Goal: Transaction & Acquisition: Purchase product/service

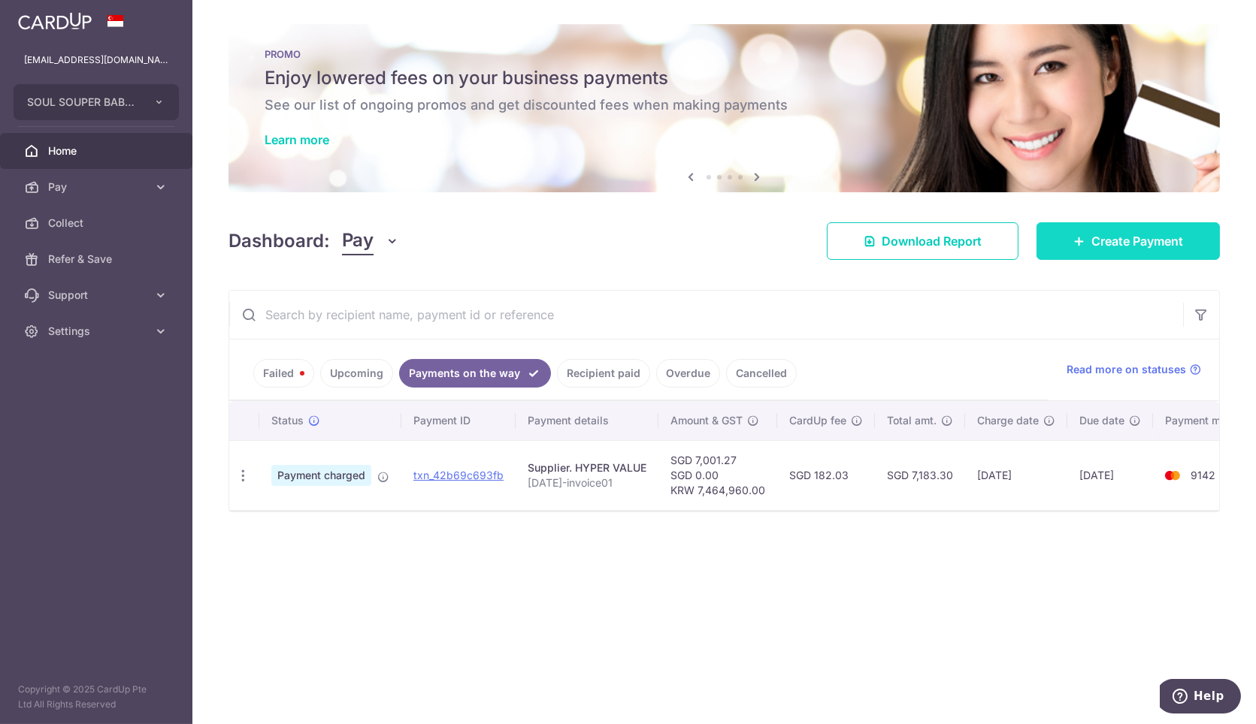
click at [1091, 243] on span "Create Payment" at bounding box center [1137, 241] width 92 height 18
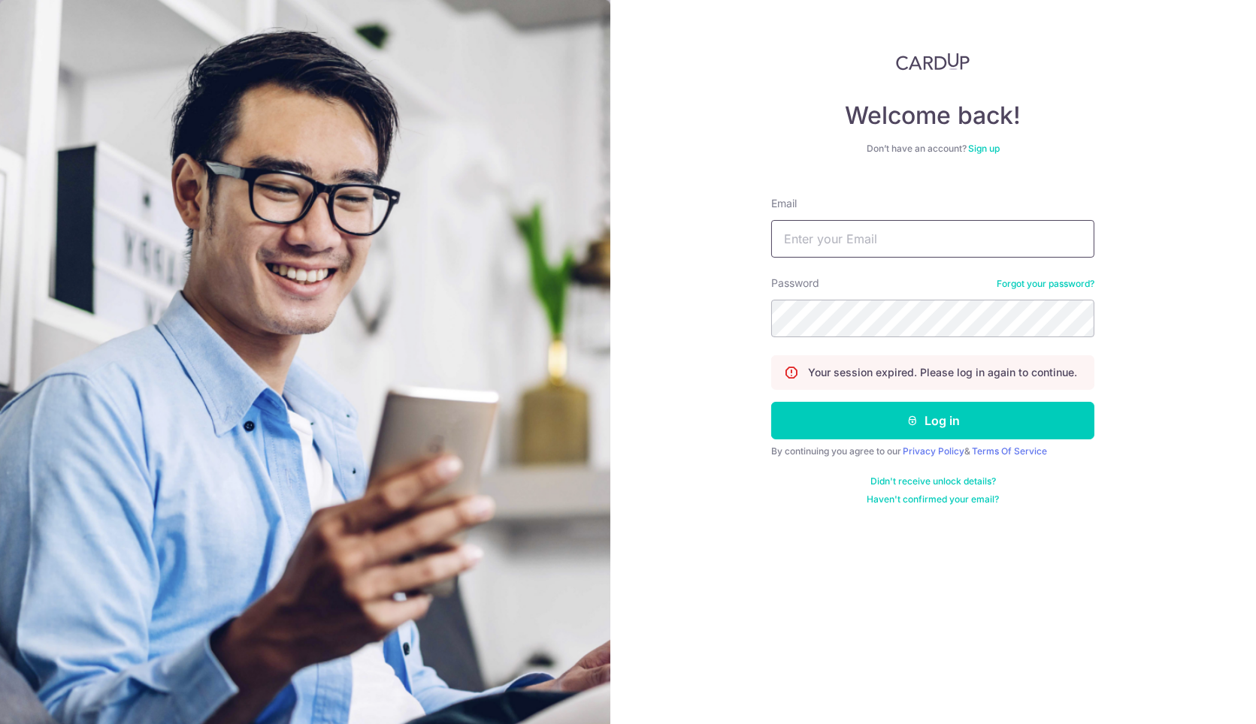
drag, startPoint x: 872, startPoint y: 249, endPoint x: 879, endPoint y: 254, distance: 8.8
click at [872, 249] on input "Email" at bounding box center [932, 239] width 323 height 38
type input "admin@soulsouper.com"
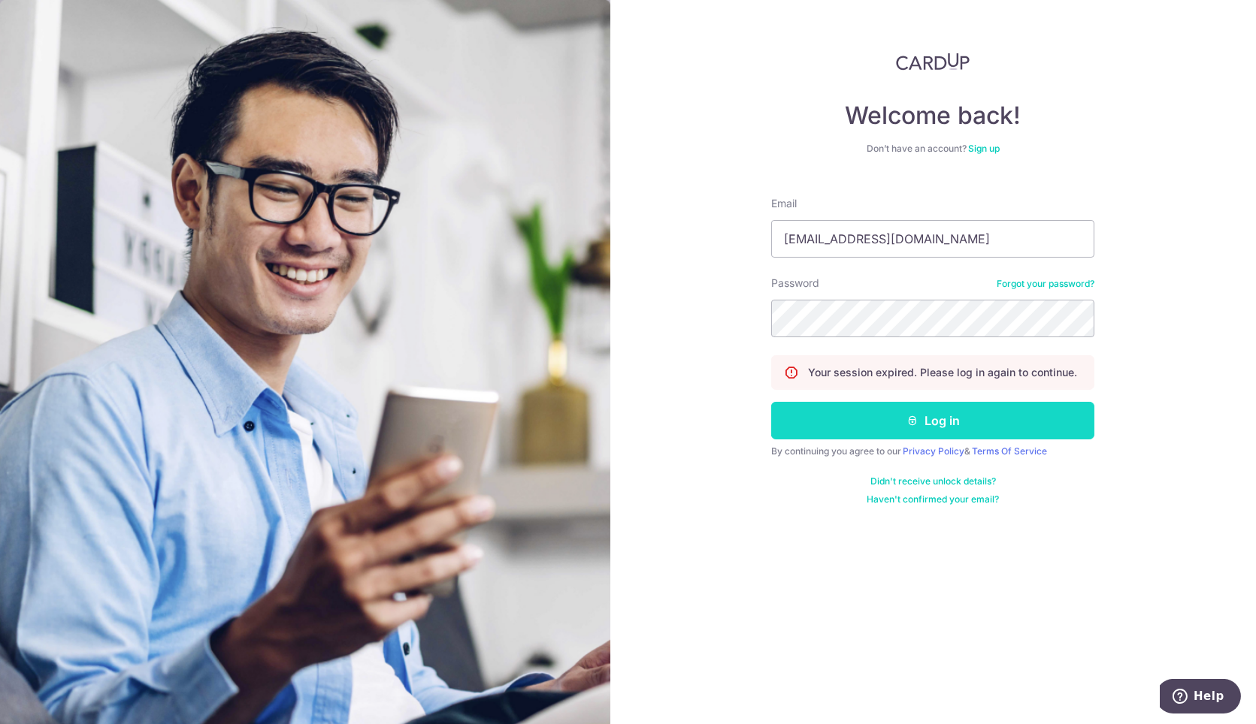
click at [883, 422] on button "Log in" at bounding box center [932, 421] width 323 height 38
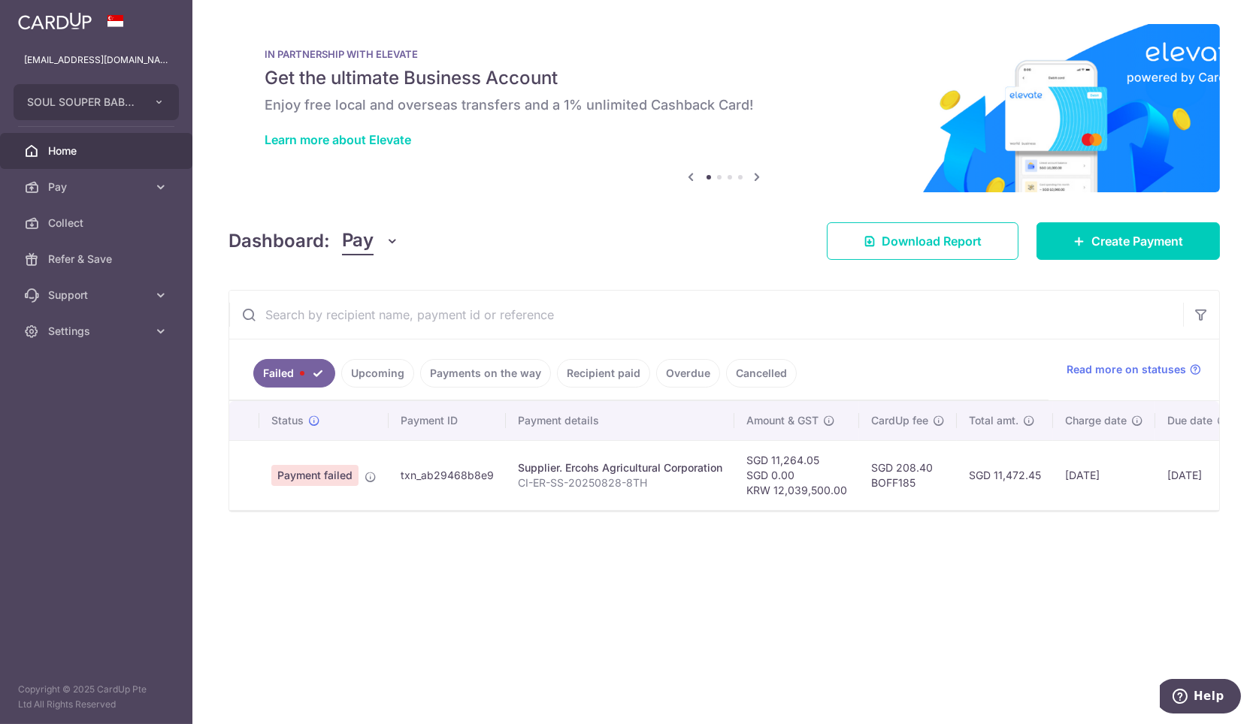
click at [354, 365] on link "Upcoming" at bounding box center [377, 373] width 73 height 29
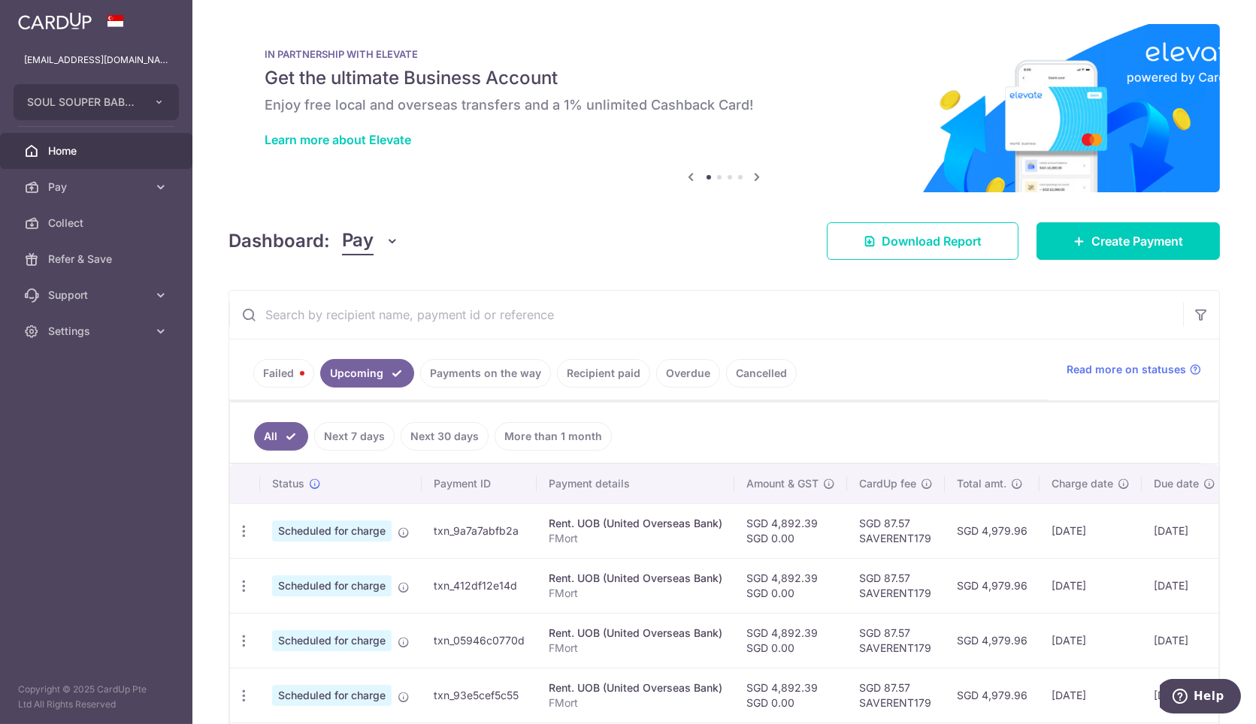
click at [281, 367] on link "Failed" at bounding box center [283, 373] width 61 height 29
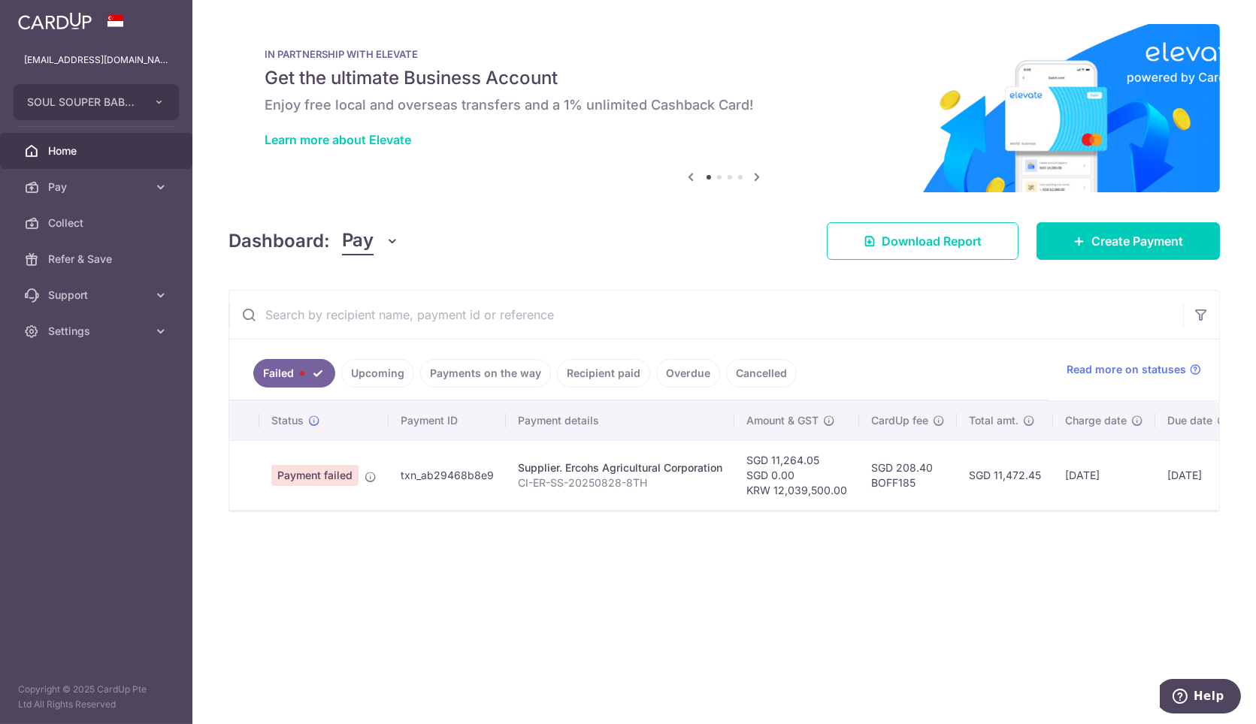
click at [388, 372] on link "Upcoming" at bounding box center [377, 373] width 73 height 29
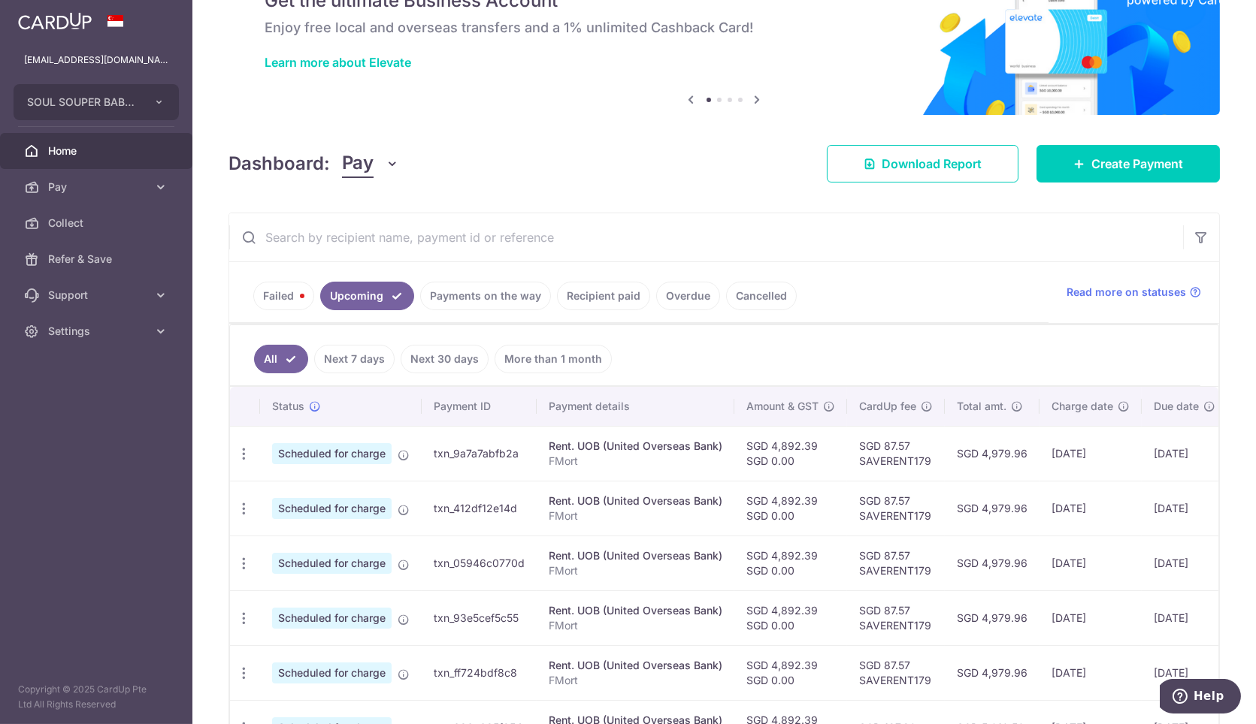
scroll to position [167, 0]
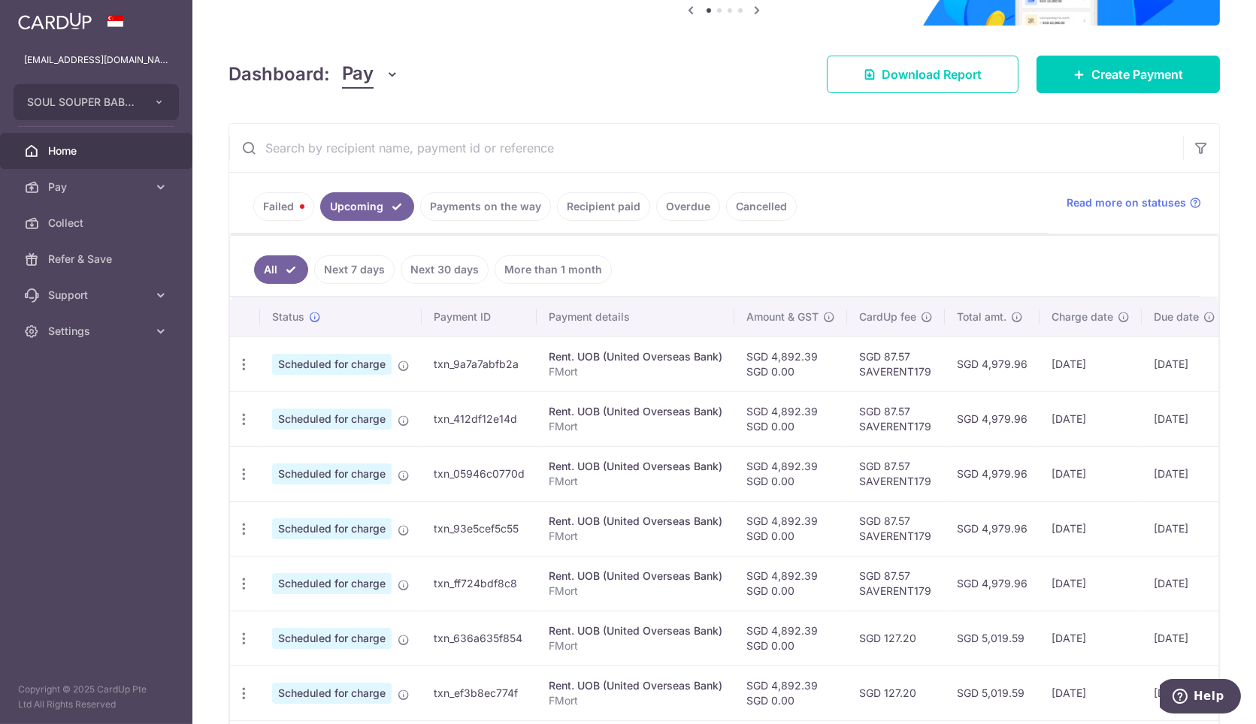
click at [494, 209] on link "Payments on the way" at bounding box center [485, 206] width 131 height 29
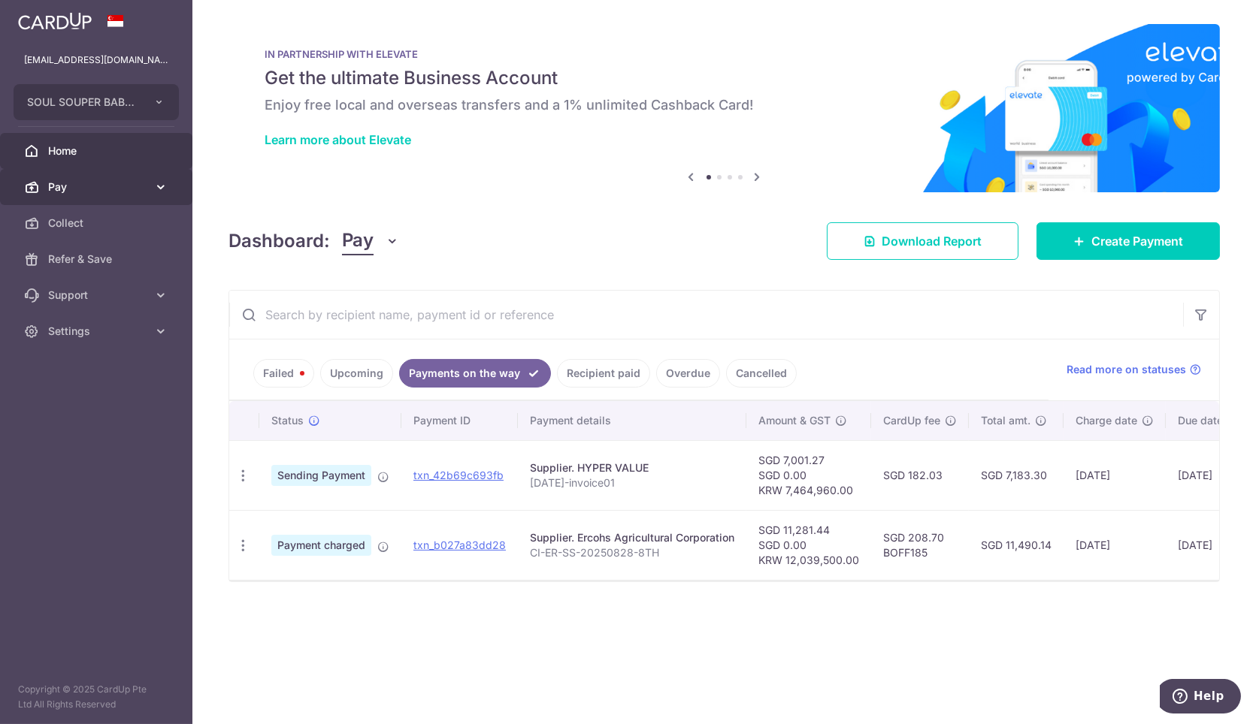
click at [55, 183] on span "Pay" at bounding box center [97, 187] width 99 height 15
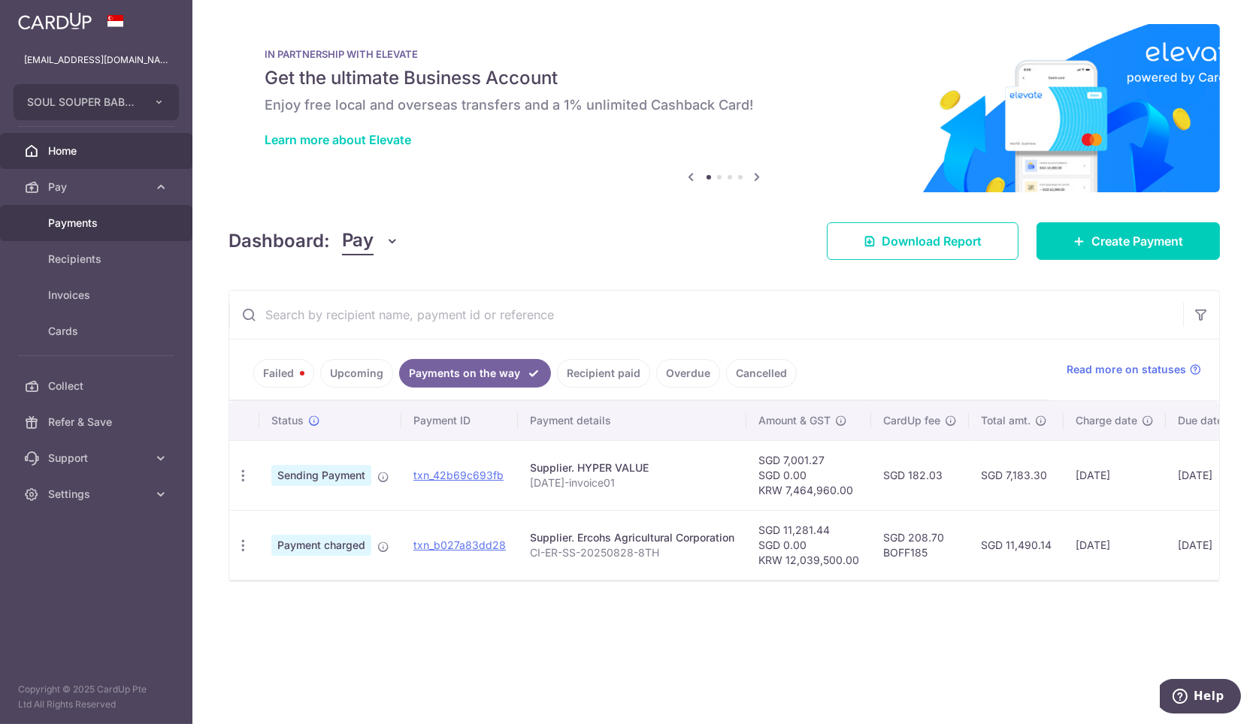
click at [122, 217] on span "Payments" at bounding box center [97, 223] width 99 height 15
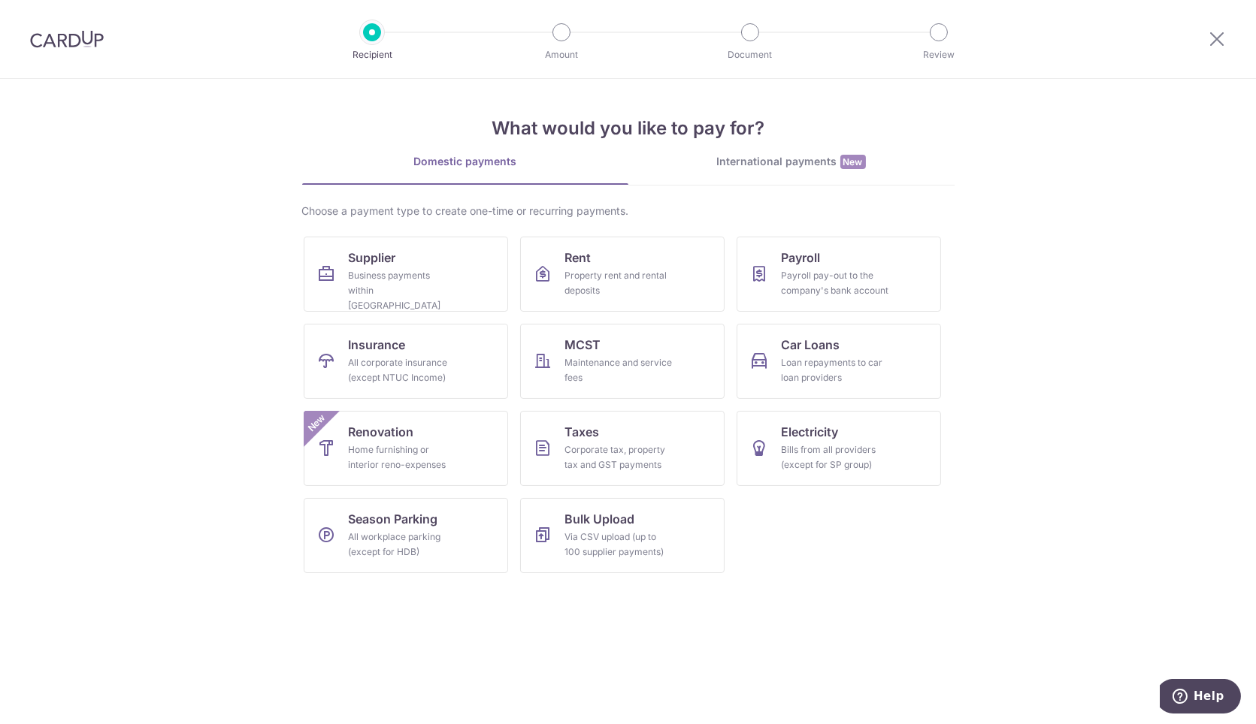
click at [846, 170] on link "International payments New" at bounding box center [791, 169] width 326 height 31
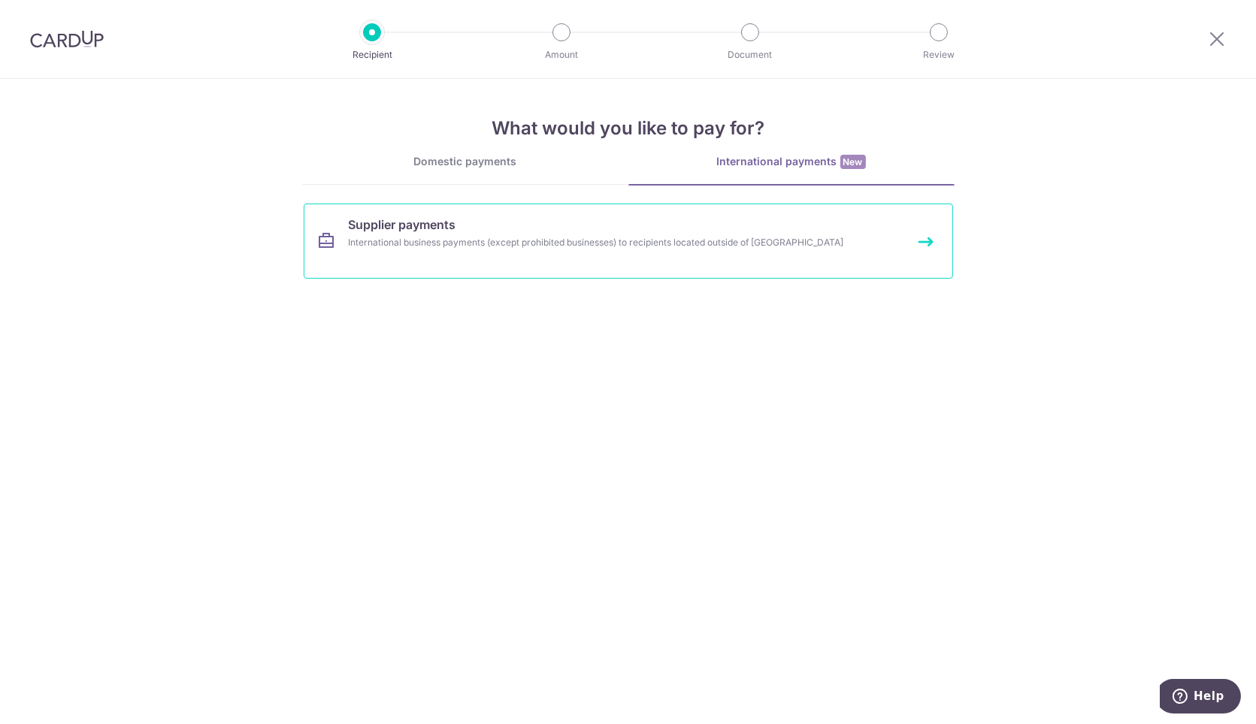
click at [649, 247] on div "International business payments (except prohibited businesses) to recipients lo…" at bounding box center [608, 242] width 519 height 15
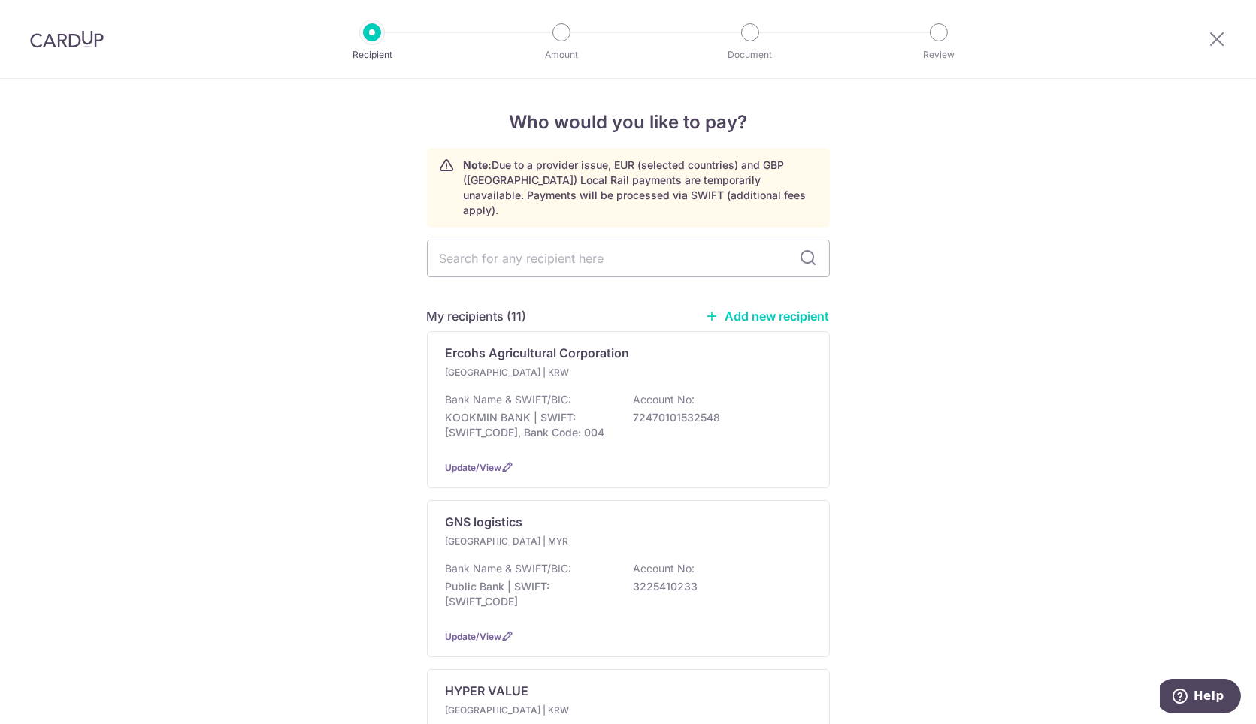
click at [755, 309] on link "Add new recipient" at bounding box center [768, 316] width 124 height 15
select select
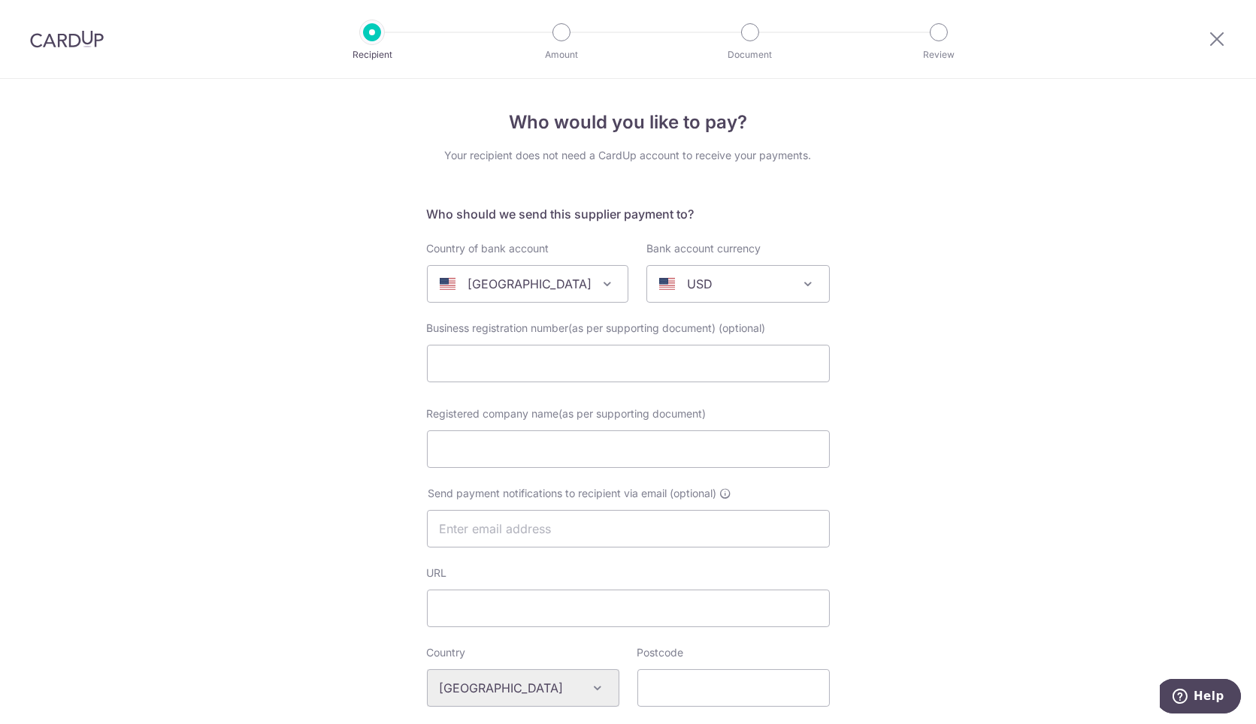
click at [511, 266] on span "[GEOGRAPHIC_DATA]" at bounding box center [528, 284] width 200 height 36
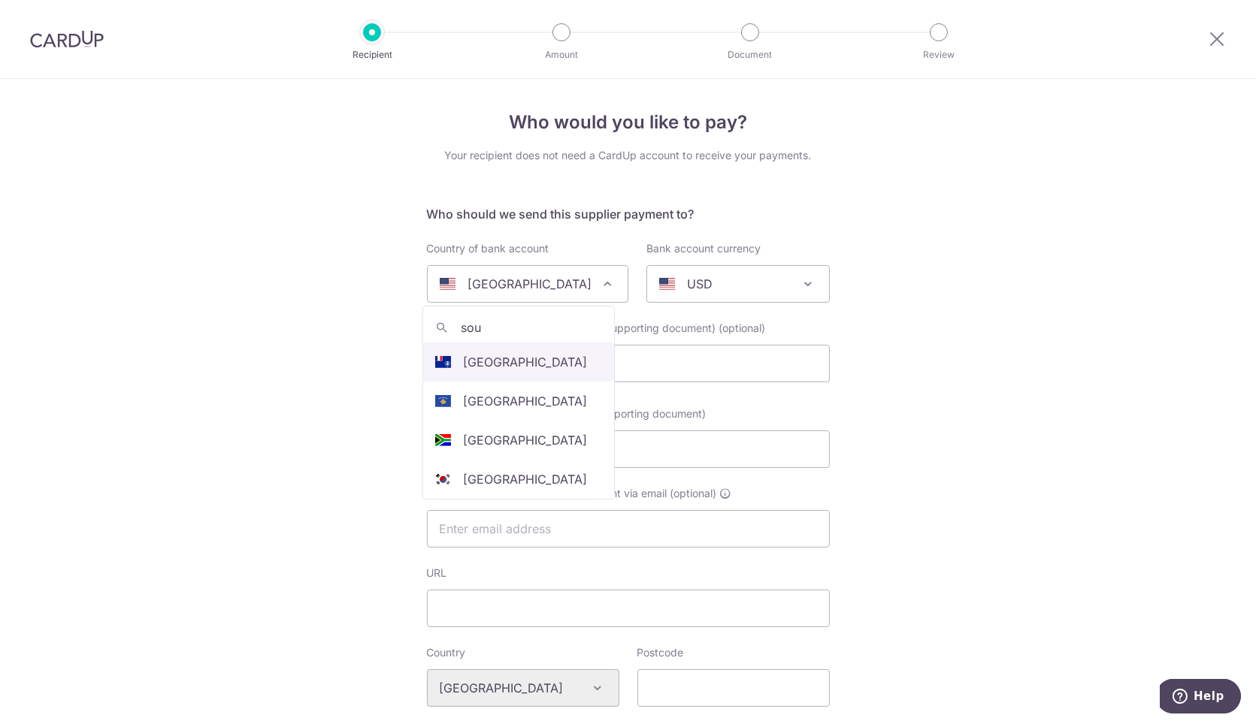
type input "sout"
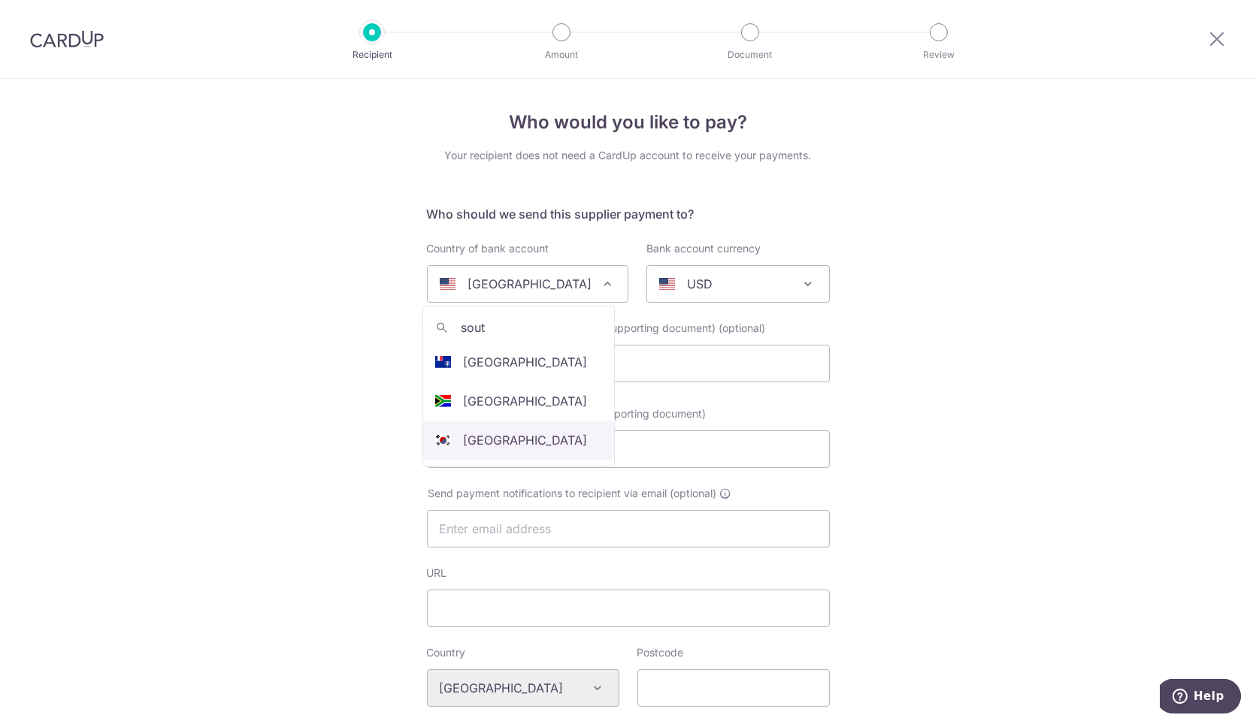
select select "122"
select select "[GEOGRAPHIC_DATA]"
select select
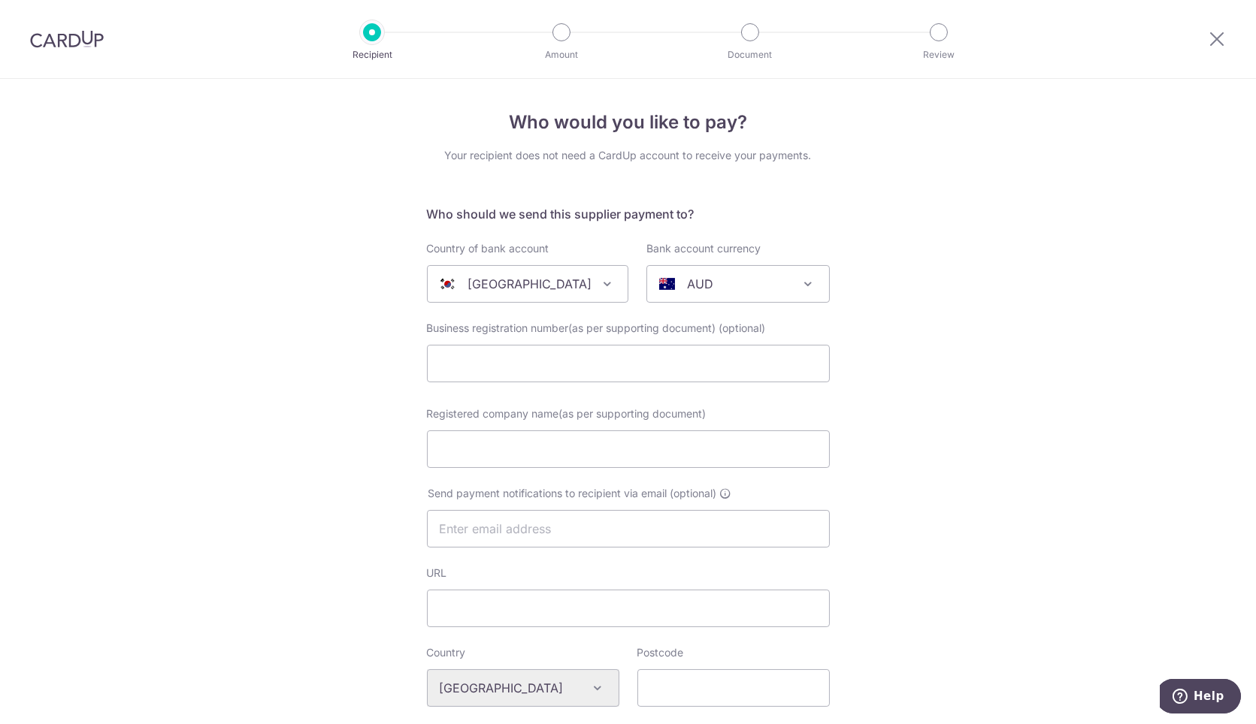
click at [687, 284] on p "AUD" at bounding box center [700, 284] width 26 height 18
type input "krw"
select select "15"
click at [517, 349] on input "text" at bounding box center [628, 364] width 403 height 38
drag, startPoint x: 470, startPoint y: 472, endPoint x: 478, endPoint y: 462, distance: 12.3
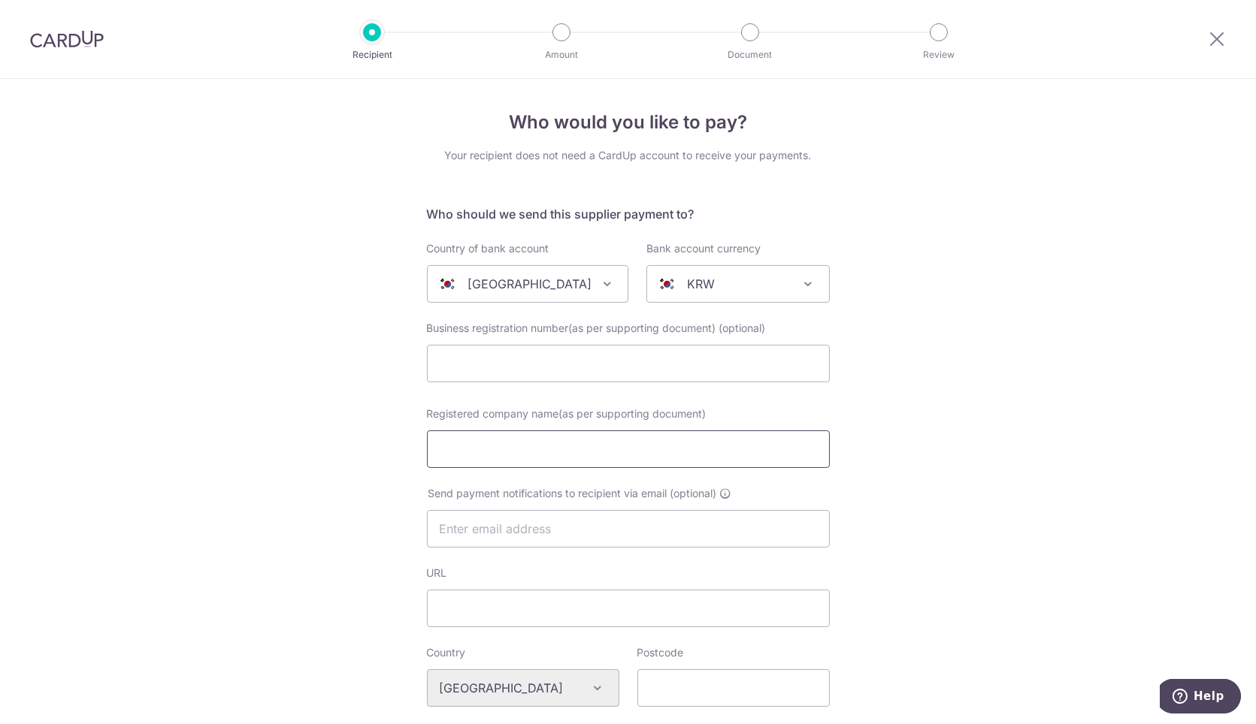
click at [470, 472] on div "Registered company name(as per supporting document)" at bounding box center [628, 446] width 421 height 80
click at [479, 461] on input "Registered company name(as per supporting document)" at bounding box center [628, 450] width 403 height 38
paste input "Socialbean co., ltd"
click at [796, 457] on input "Socialbean co., ltd" at bounding box center [628, 450] width 403 height 38
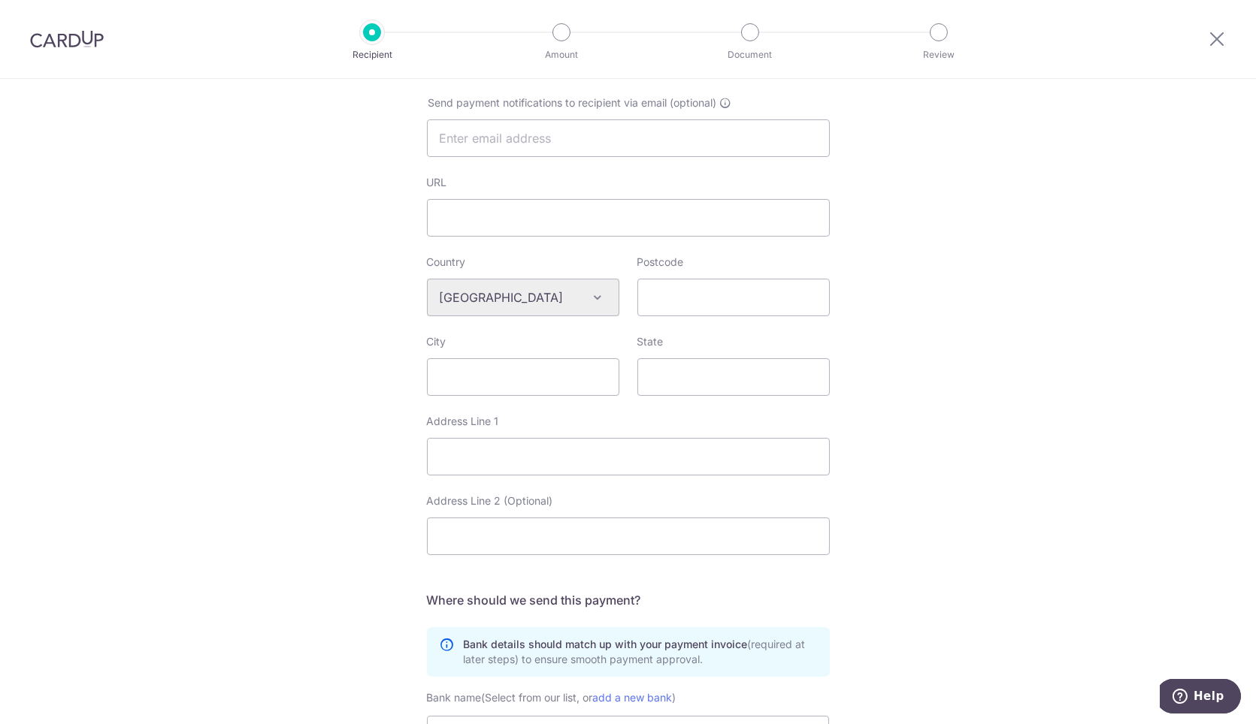
scroll to position [417, 0]
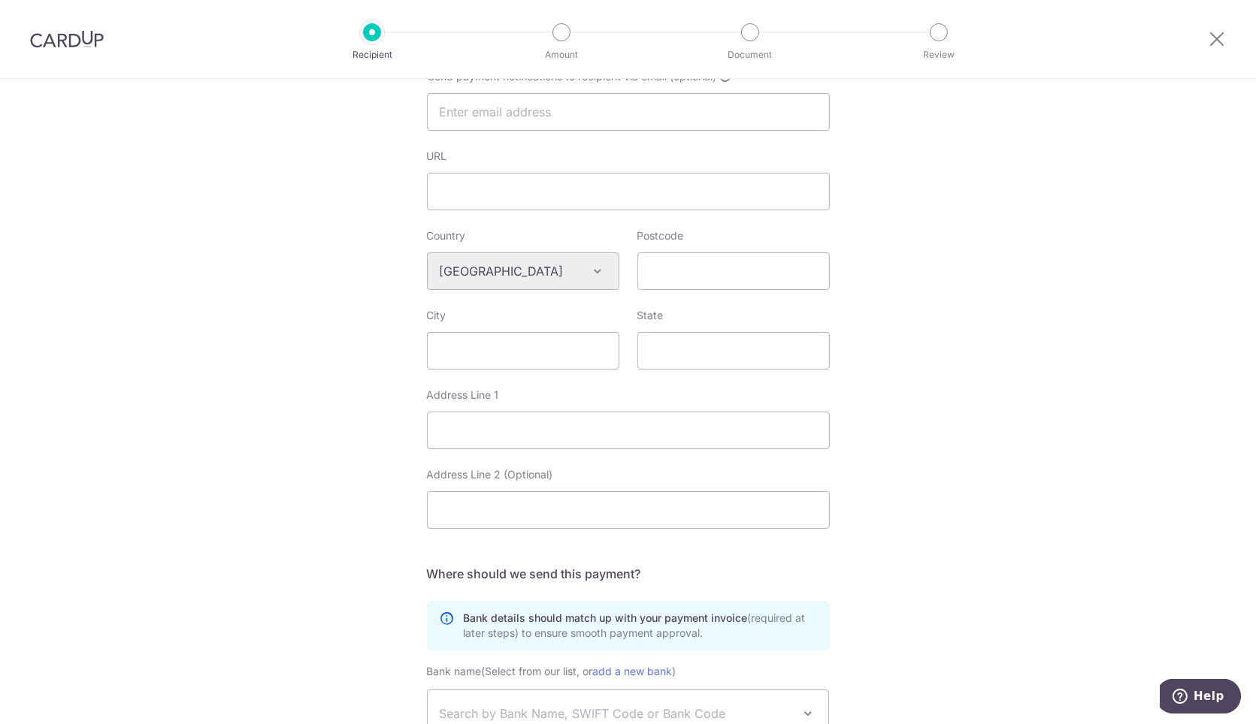
type input "Socialbean co., ltd"
drag, startPoint x: 672, startPoint y: 268, endPoint x: 678, endPoint y: 276, distance: 9.2
click at [672, 268] on input "Postcode" at bounding box center [733, 271] width 192 height 38
paste input "922,"
type input "922,"
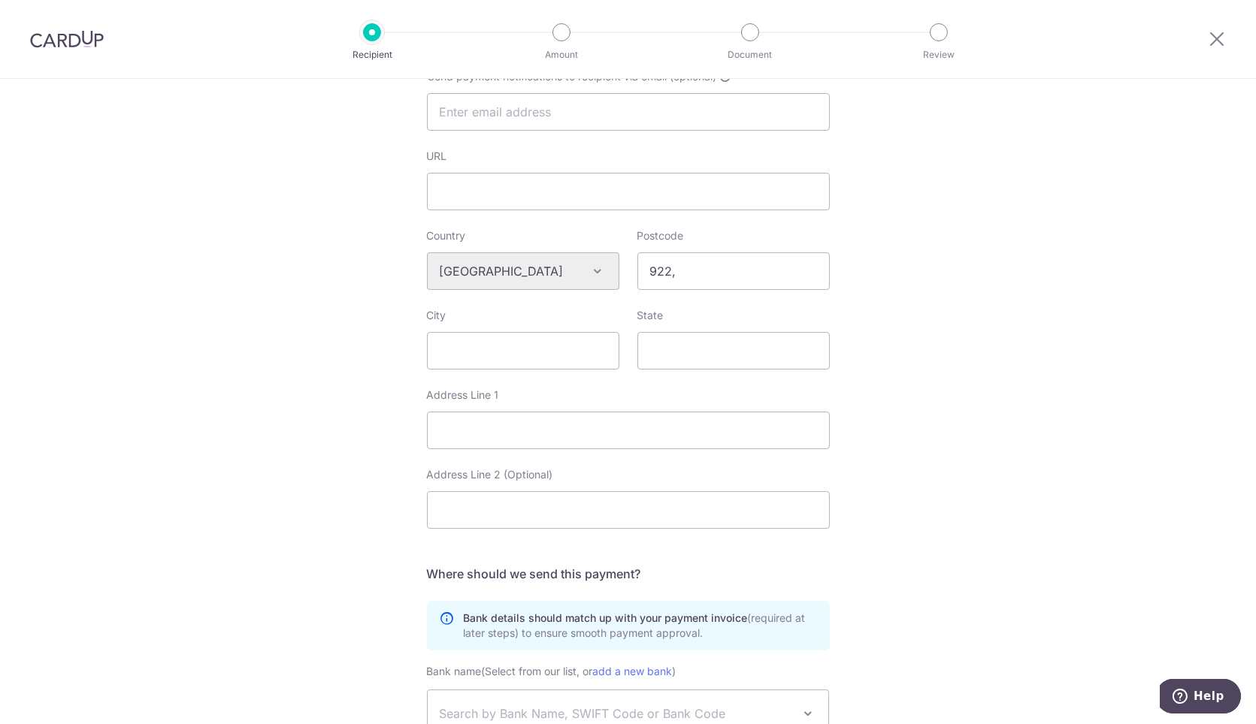
click at [899, 237] on div "Who would you like to pay? Your recipient does not need a CardUp account to rec…" at bounding box center [628, 300] width 1256 height 1276
click at [564, 422] on input "Address Line 1" at bounding box center [628, 431] width 403 height 38
paste input "6F, 7F, 922, Jungang-daero, Busanjin-gu, Busan, Republic of Korea"
type input "6F, 7F, 922, Jungang-daero, Busanjin-gu, Busan, Republic of Korea"
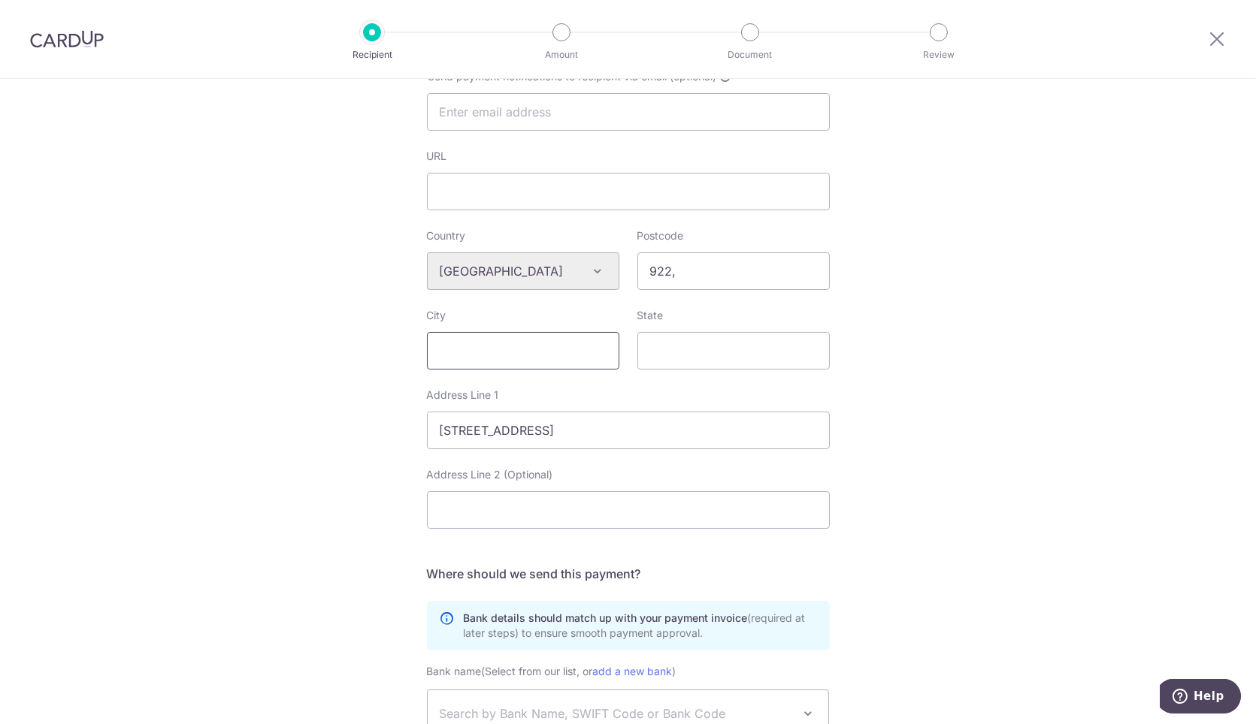
click at [533, 345] on input "City" at bounding box center [523, 351] width 192 height 38
type input "Korea"
click at [905, 373] on div "Who would you like to pay? Your recipient does not need a CardUp account to rec…" at bounding box center [628, 300] width 1256 height 1276
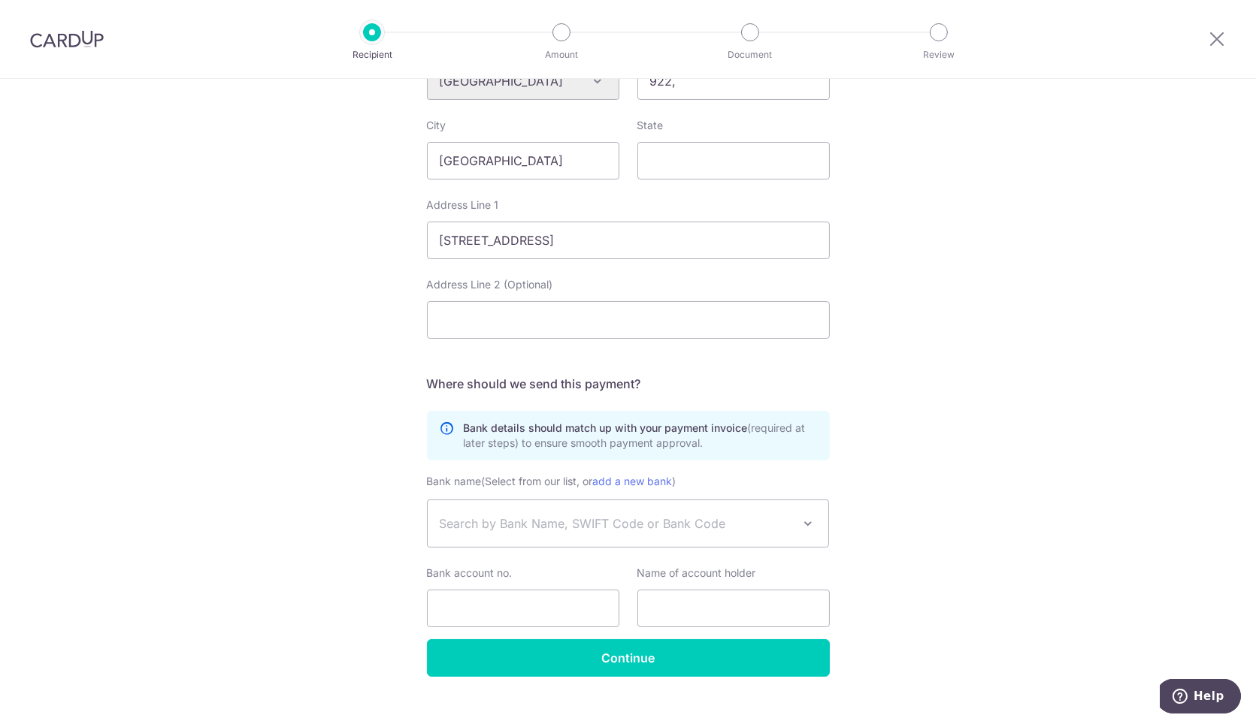
scroll to position [629, 0]
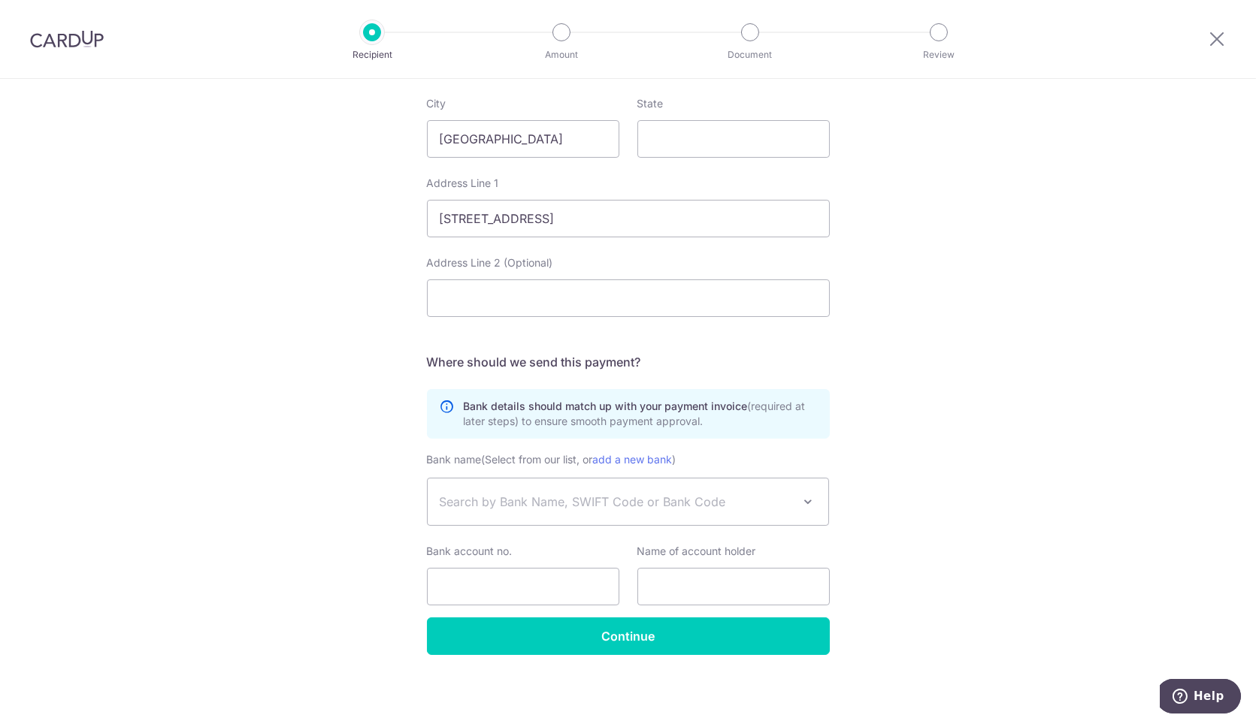
click at [656, 509] on span "Search by Bank Name, SWIFT Code or Bank Code" at bounding box center [616, 502] width 353 height 18
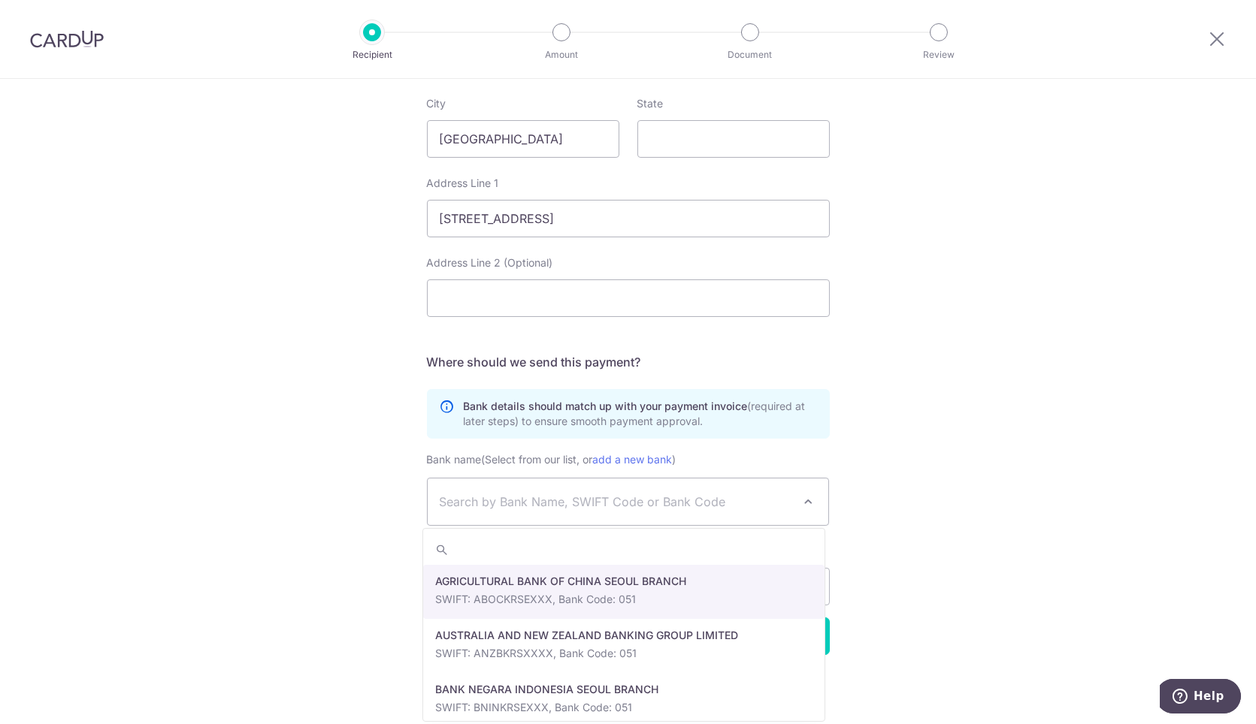
paste input "IBKOKRSE"
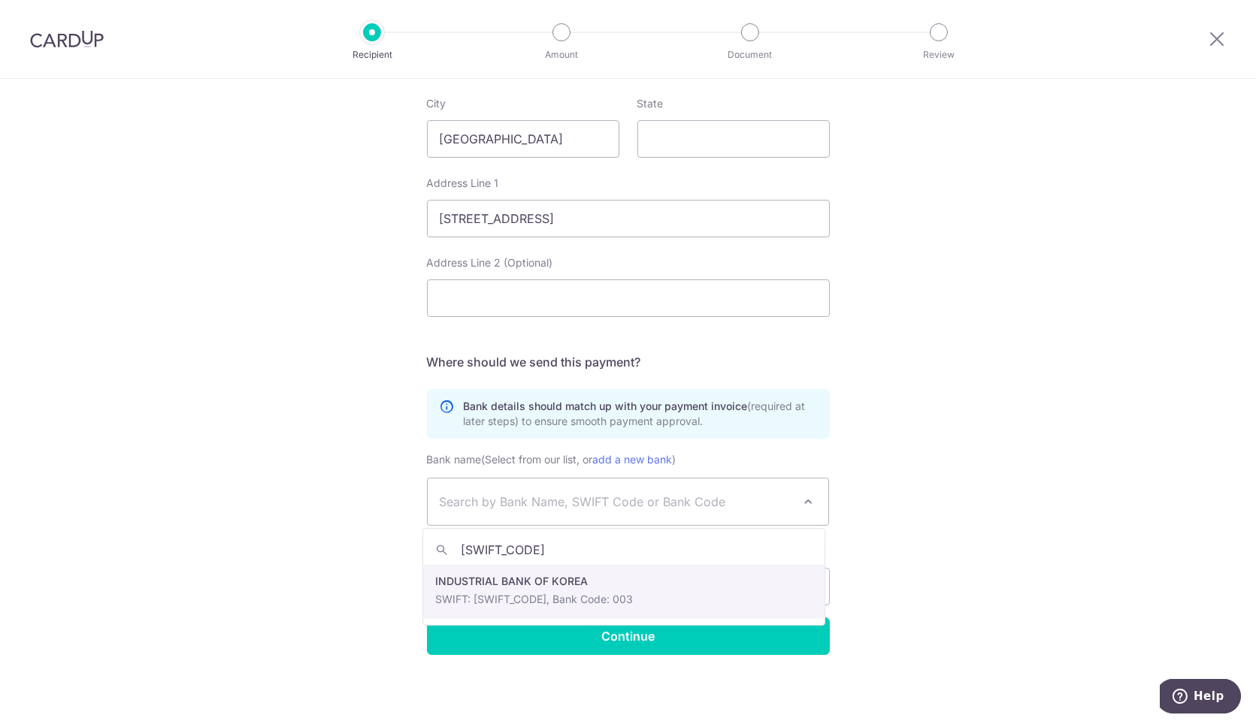
type input "IBKOKRSE"
select select "326"
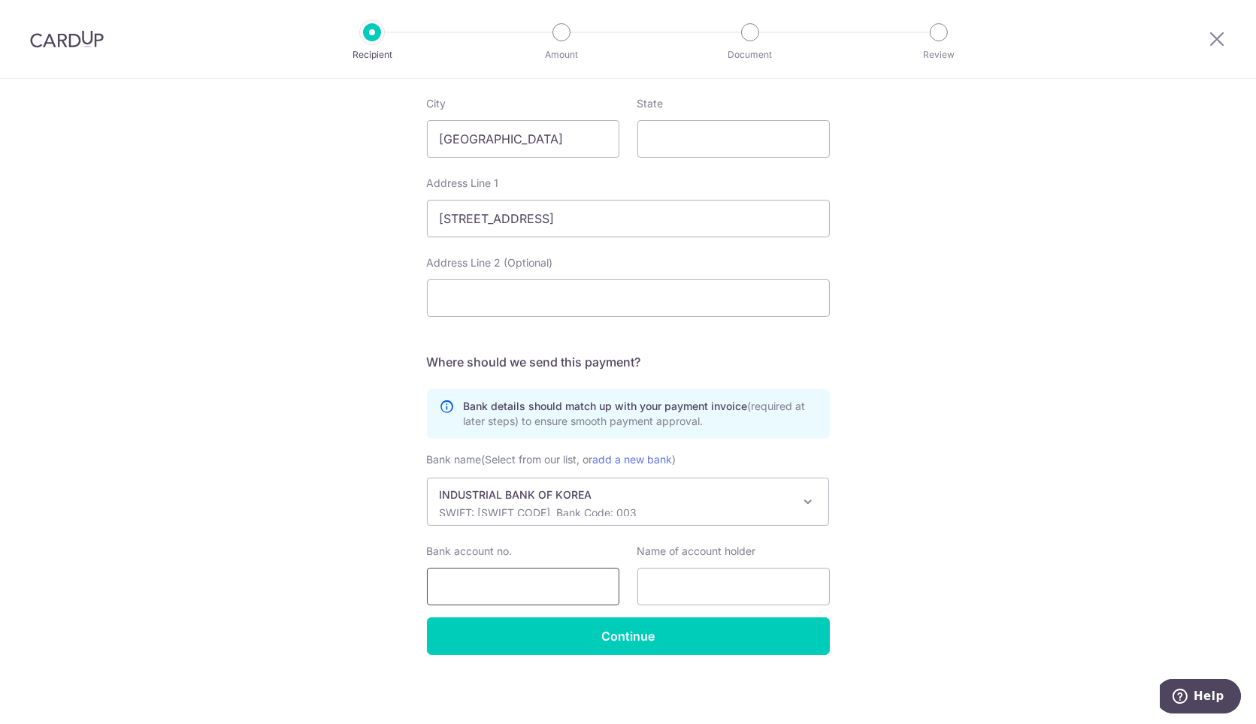
click at [554, 572] on input "Bank account no." at bounding box center [523, 587] width 192 height 38
paste input "094-098970-01-012"
click at [466, 585] on input "094-098970-01-012" at bounding box center [523, 587] width 192 height 38
type input "09409897001012"
click at [705, 600] on input "text" at bounding box center [733, 587] width 192 height 38
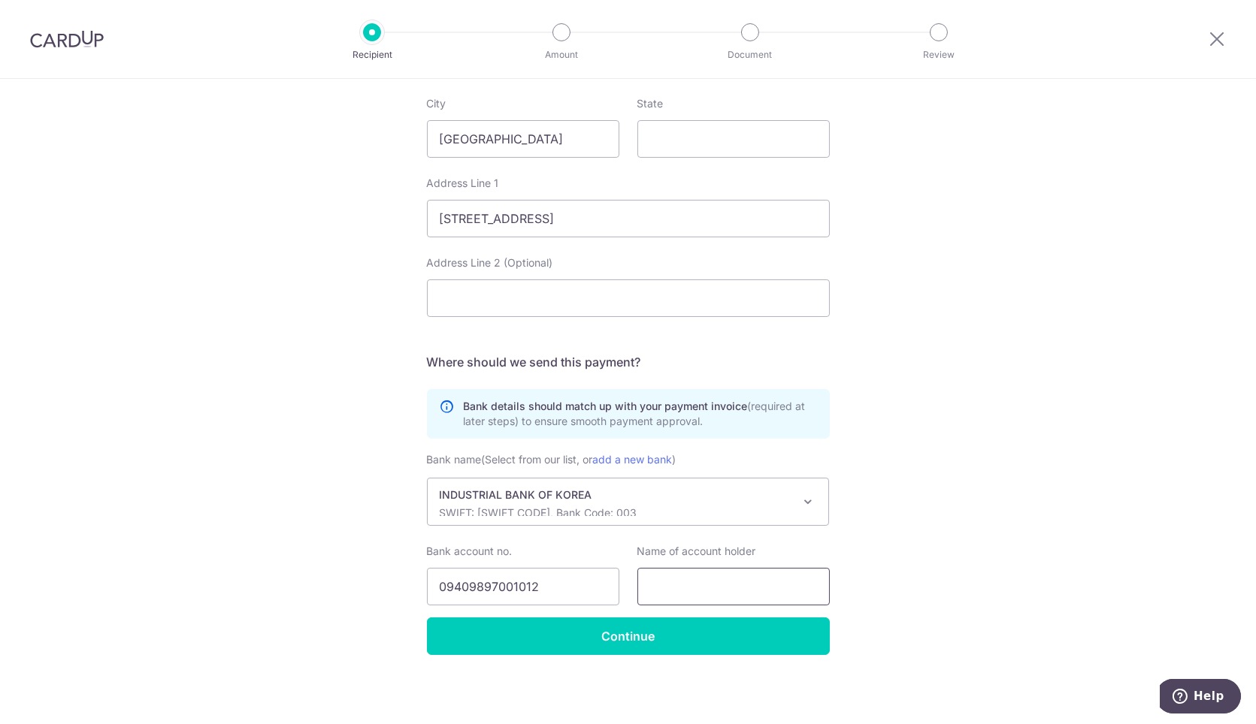
paste input "Socialbean co., ltd"
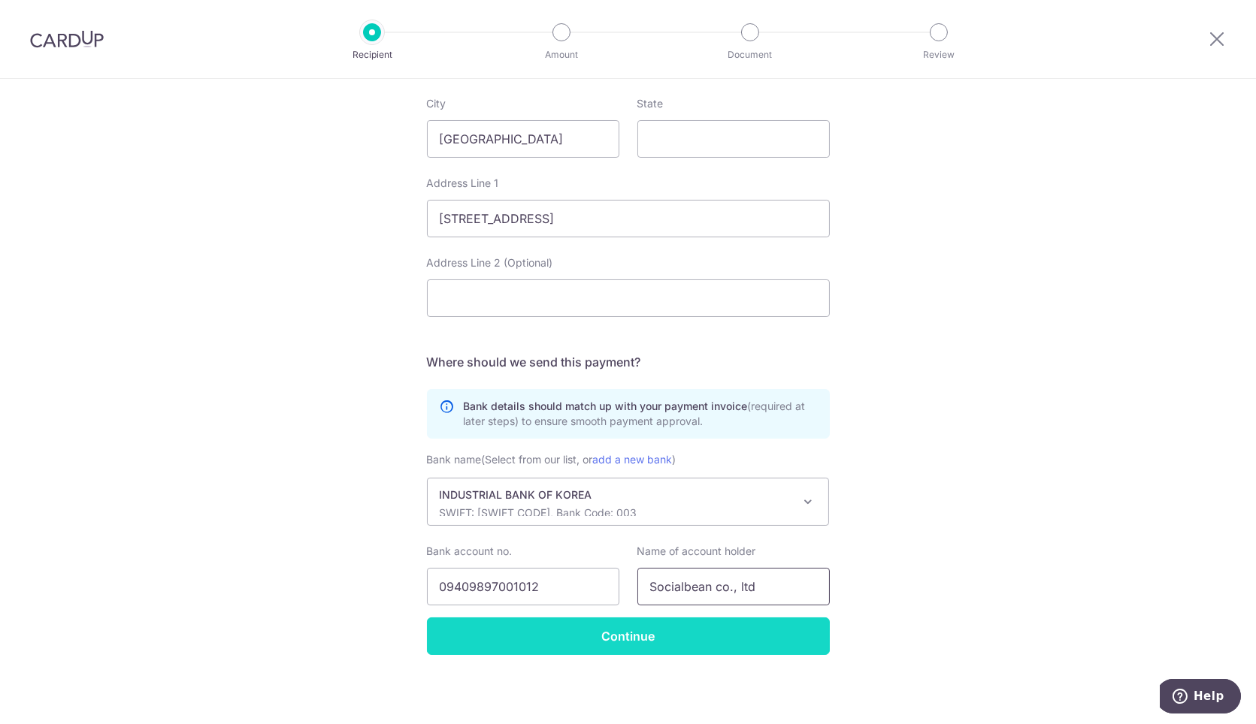
type input "Socialbean co., ltd"
click at [703, 622] on input "Continue" at bounding box center [628, 637] width 403 height 38
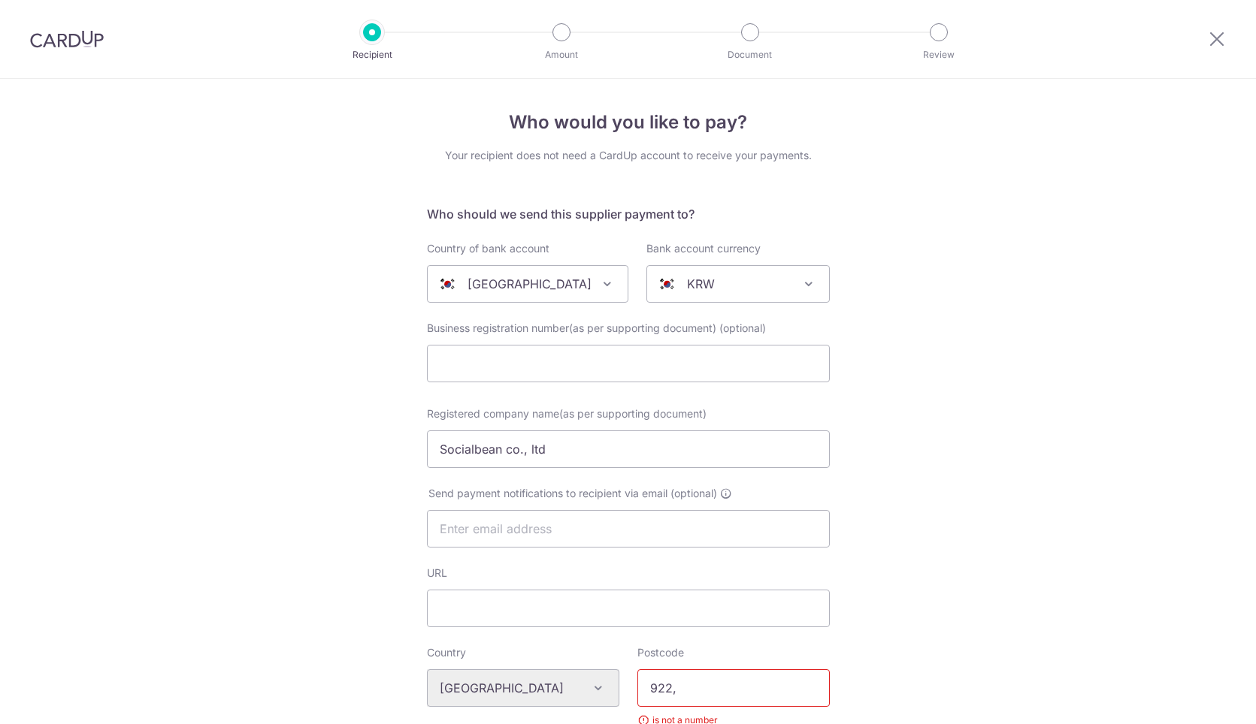
select select "326"
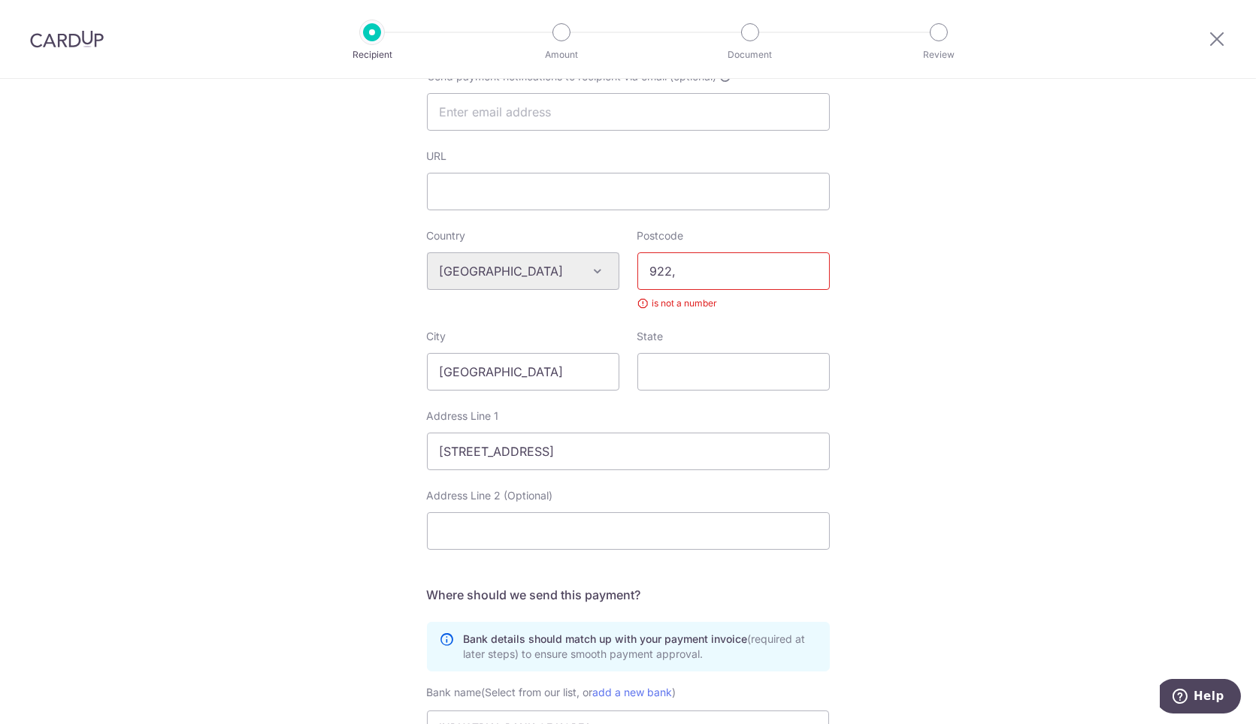
click at [680, 267] on input "922," at bounding box center [733, 271] width 192 height 38
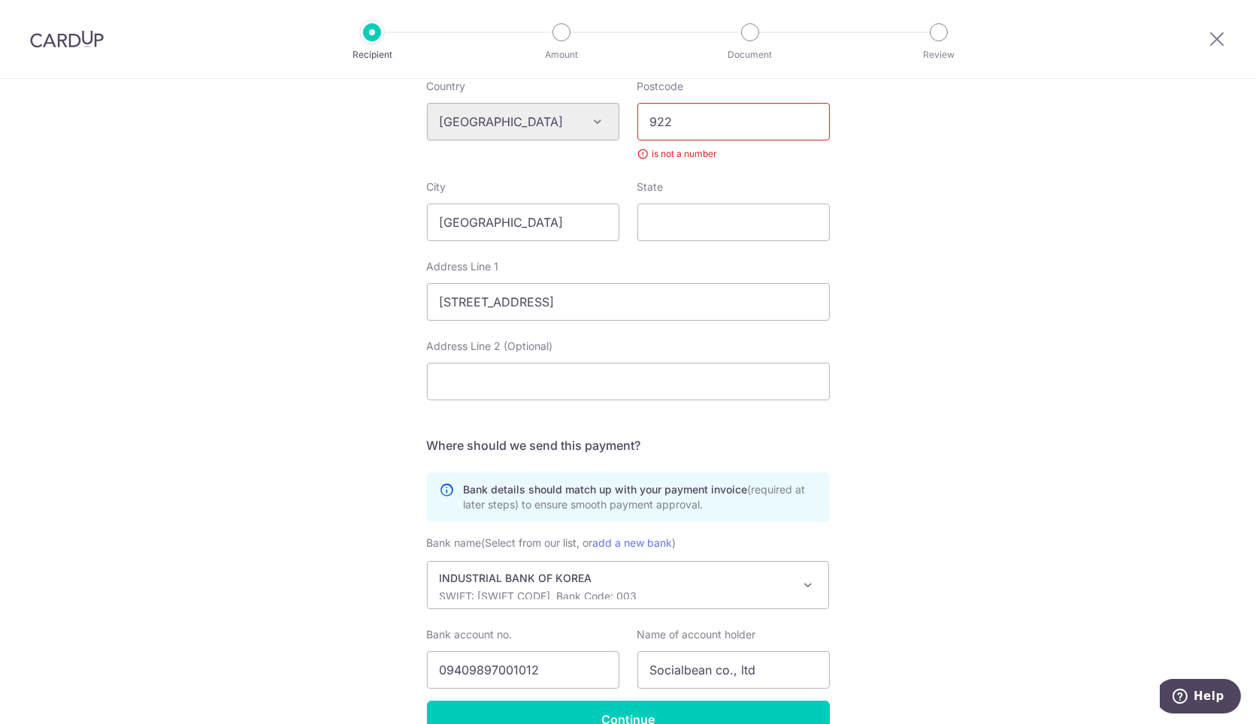
scroll to position [650, 0]
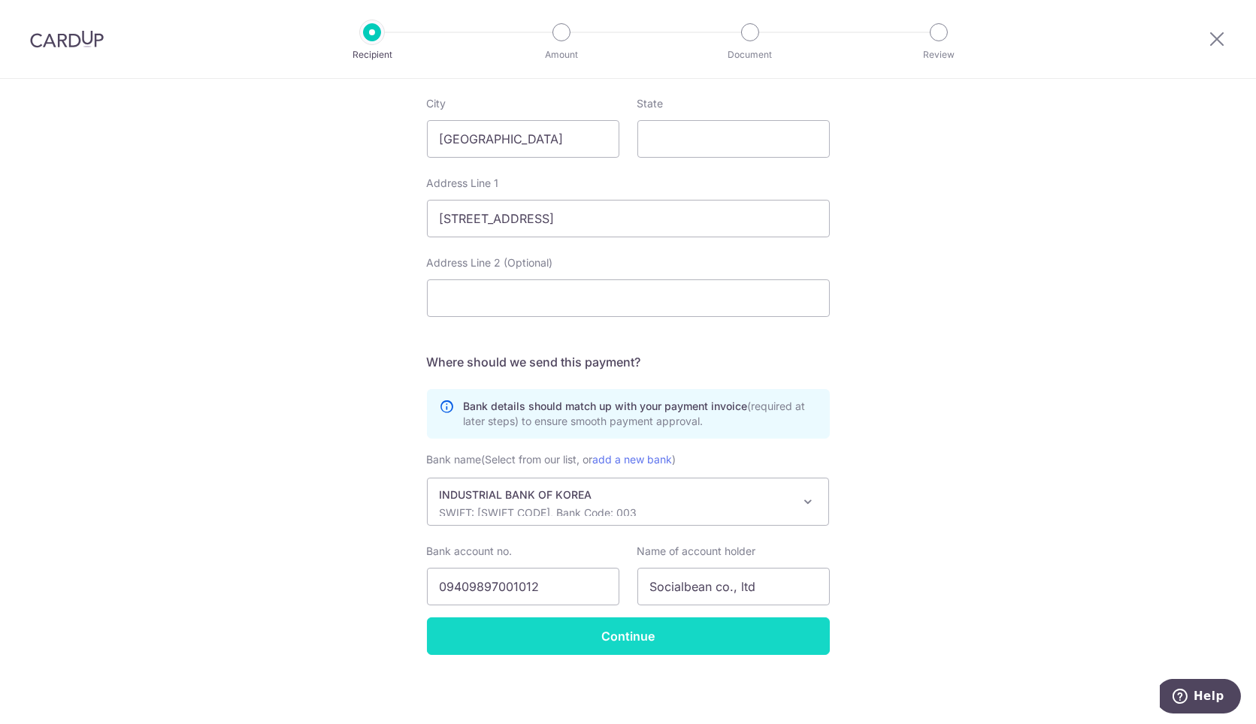
type input "922"
click at [684, 633] on input "Continue" at bounding box center [628, 637] width 403 height 38
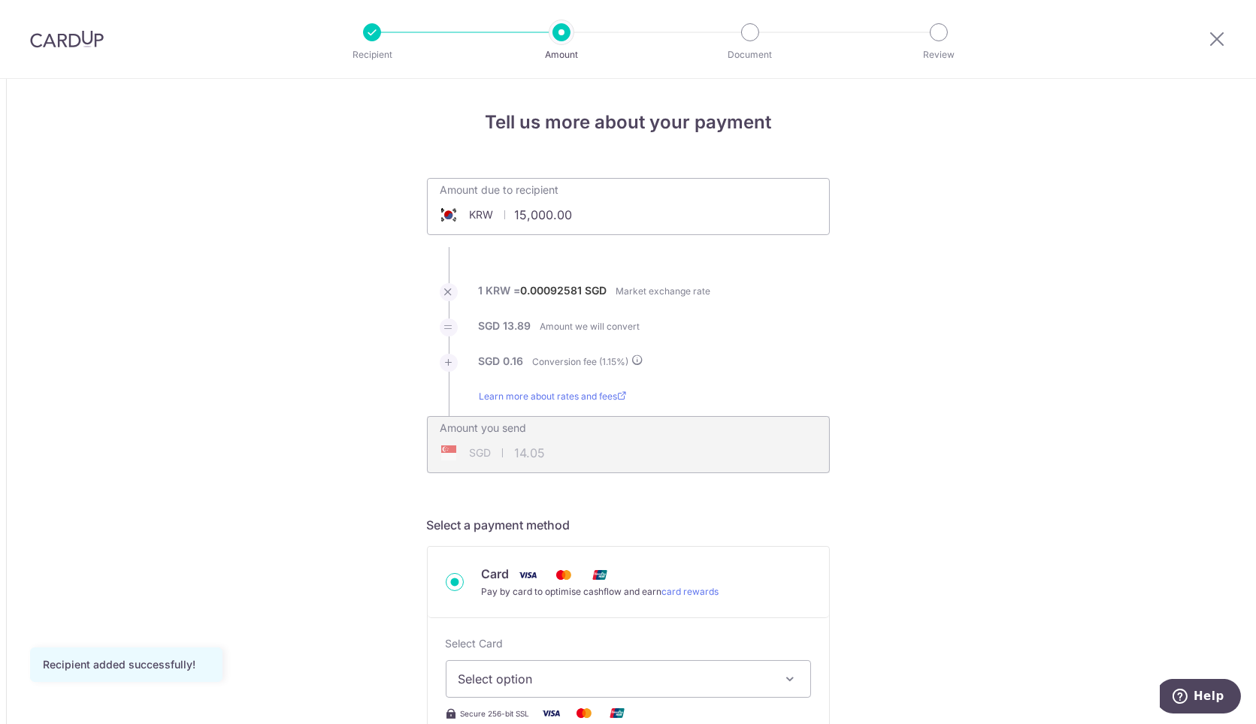
drag, startPoint x: 603, startPoint y: 228, endPoint x: 425, endPoint y: 203, distance: 180.5
click at [562, 223] on input "15,000.00" at bounding box center [544, 215] width 232 height 35
paste input "4,31"
drag, startPoint x: 598, startPoint y: 210, endPoint x: 470, endPoint y: 210, distance: 128.5
click at [472, 210] on div "KRW 15000 15000" at bounding box center [544, 215] width 232 height 35
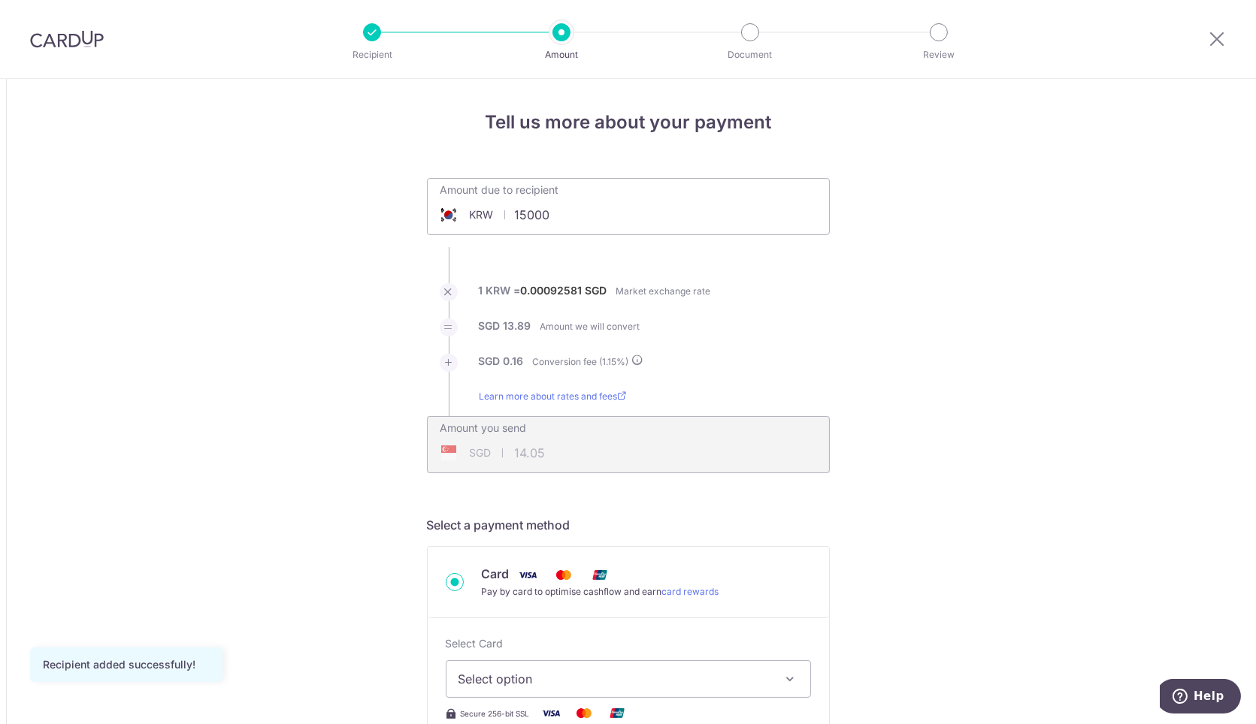
paste input "4,315,002"
drag, startPoint x: 983, startPoint y: 334, endPoint x: 825, endPoint y: 328, distance: 157.9
type input "4,315,002.00"
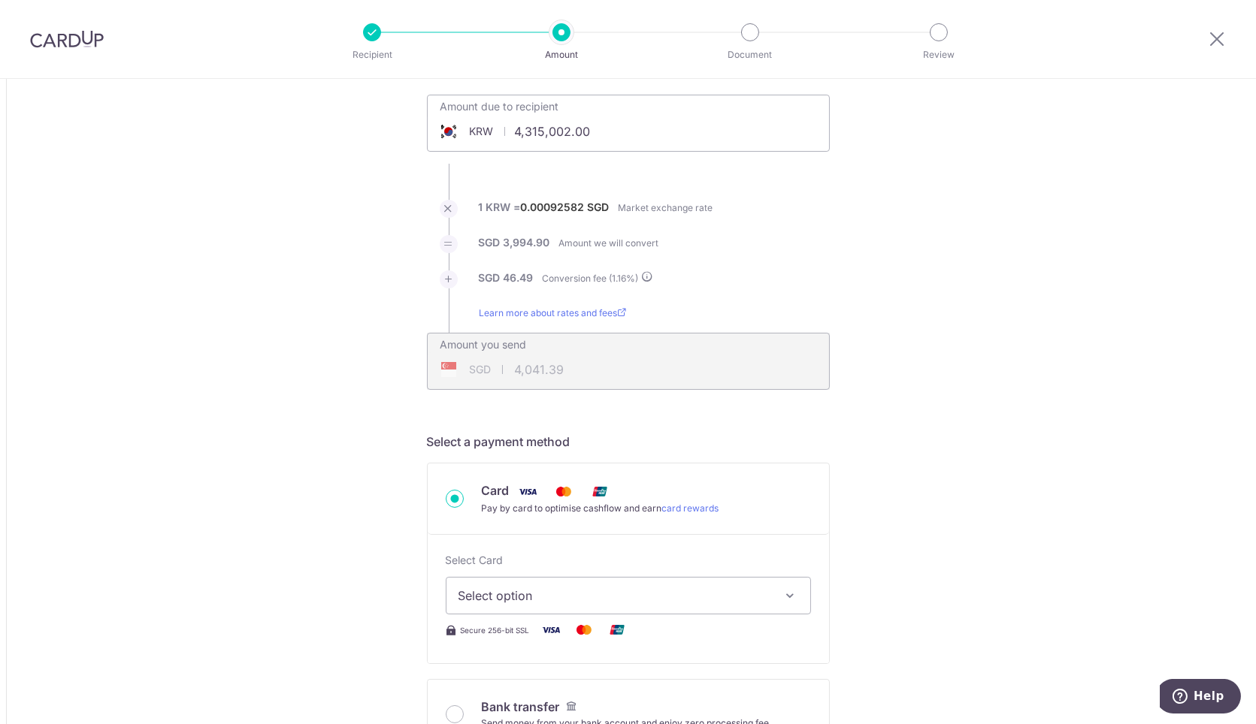
type input "4,041.41"
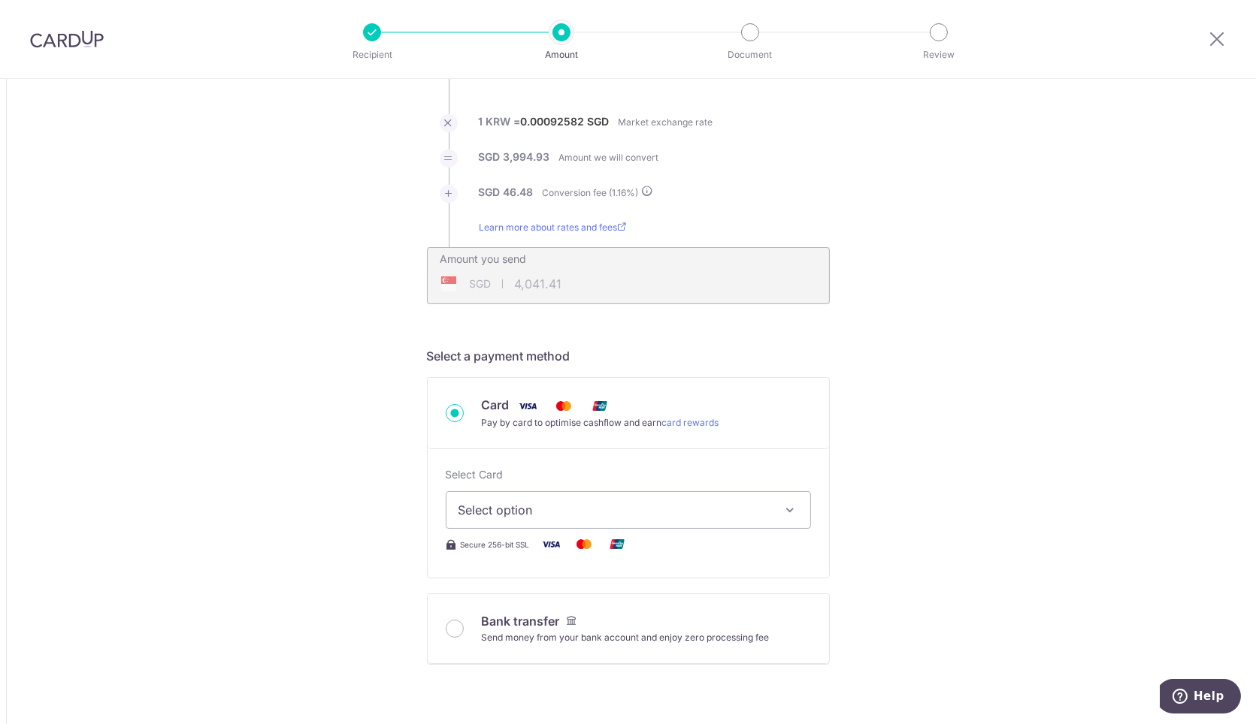
scroll to position [250, 0]
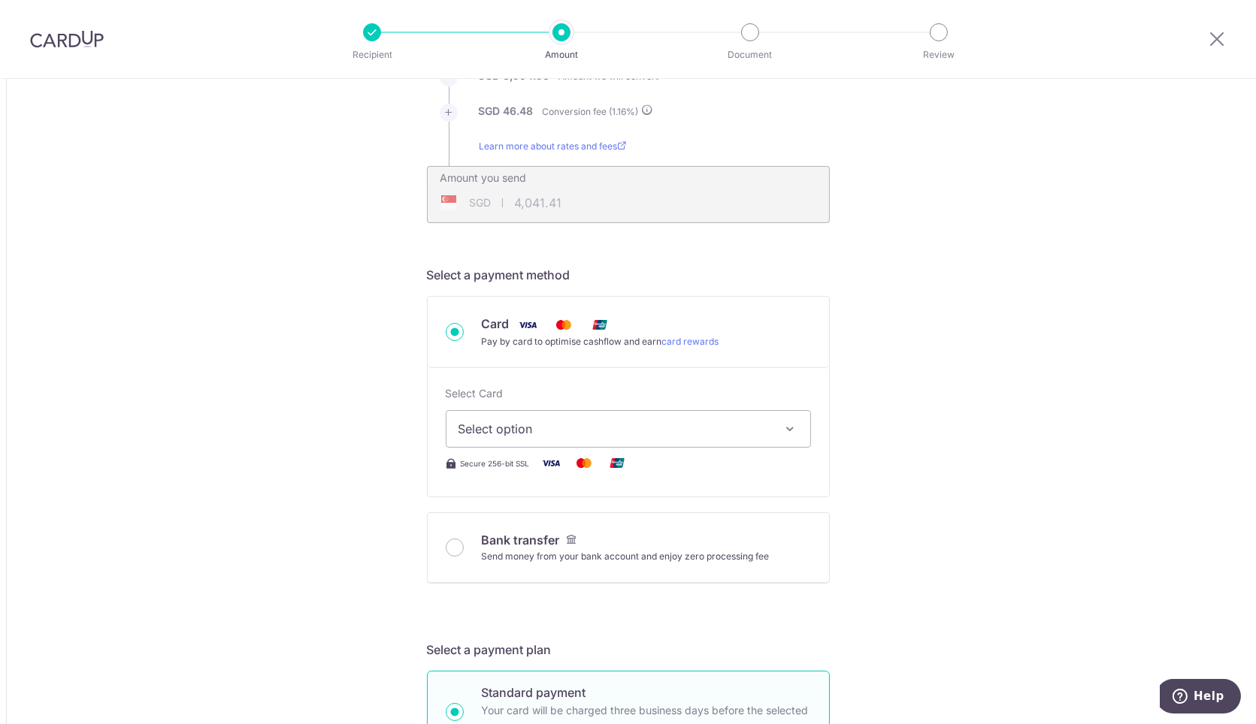
click at [554, 416] on button "Select option" at bounding box center [628, 429] width 365 height 38
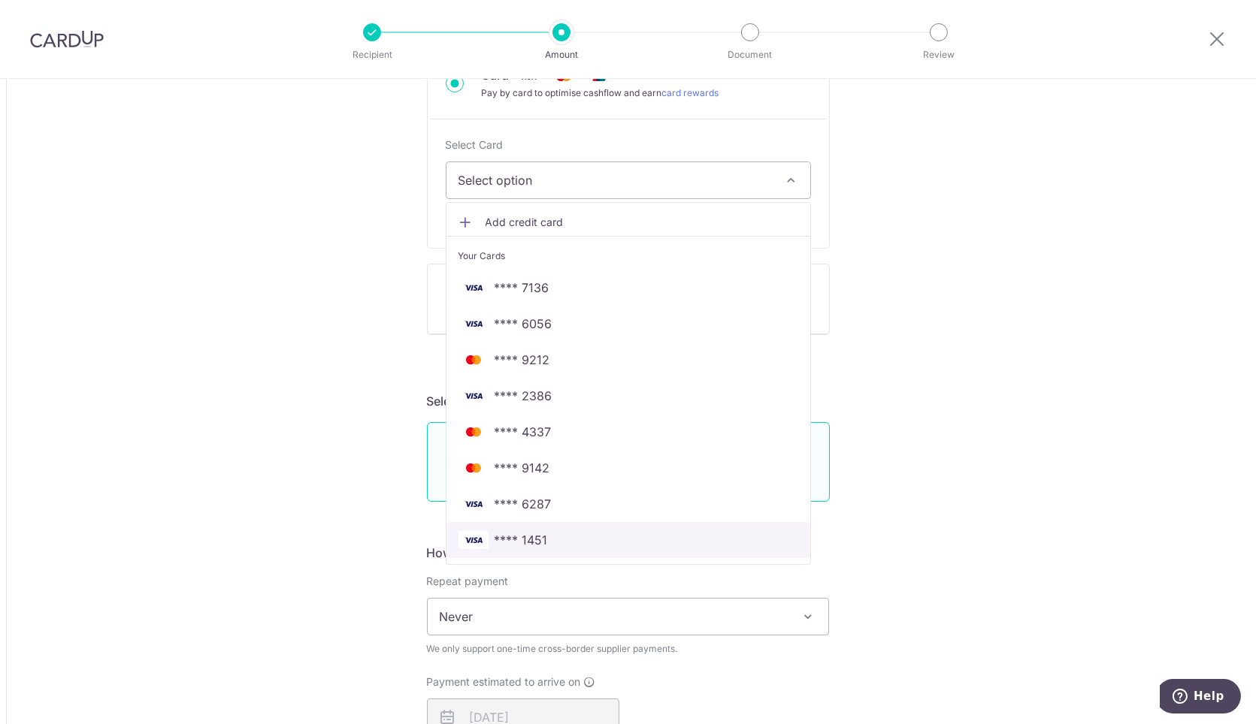
scroll to position [500, 0]
click at [613, 213] on span "Add credit card" at bounding box center [641, 220] width 313 height 15
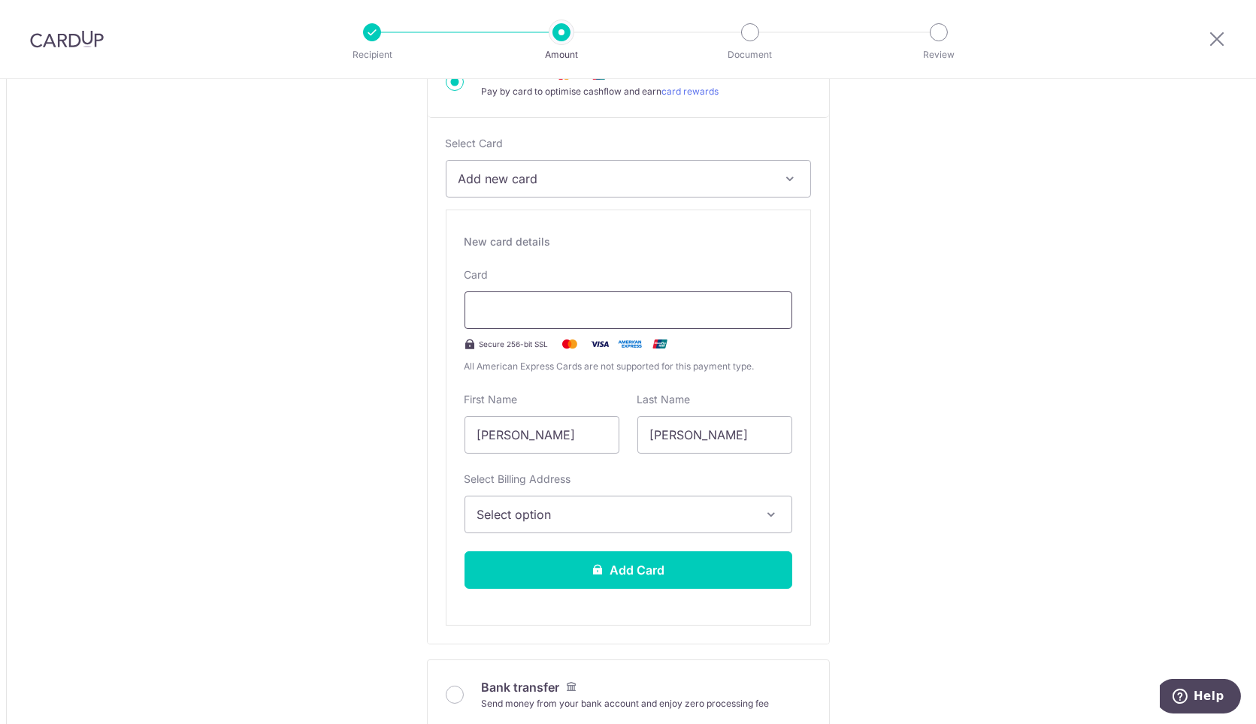
click at [595, 293] on div at bounding box center [628, 311] width 328 height 38
click at [684, 508] on span "Select option" at bounding box center [614, 515] width 275 height 18
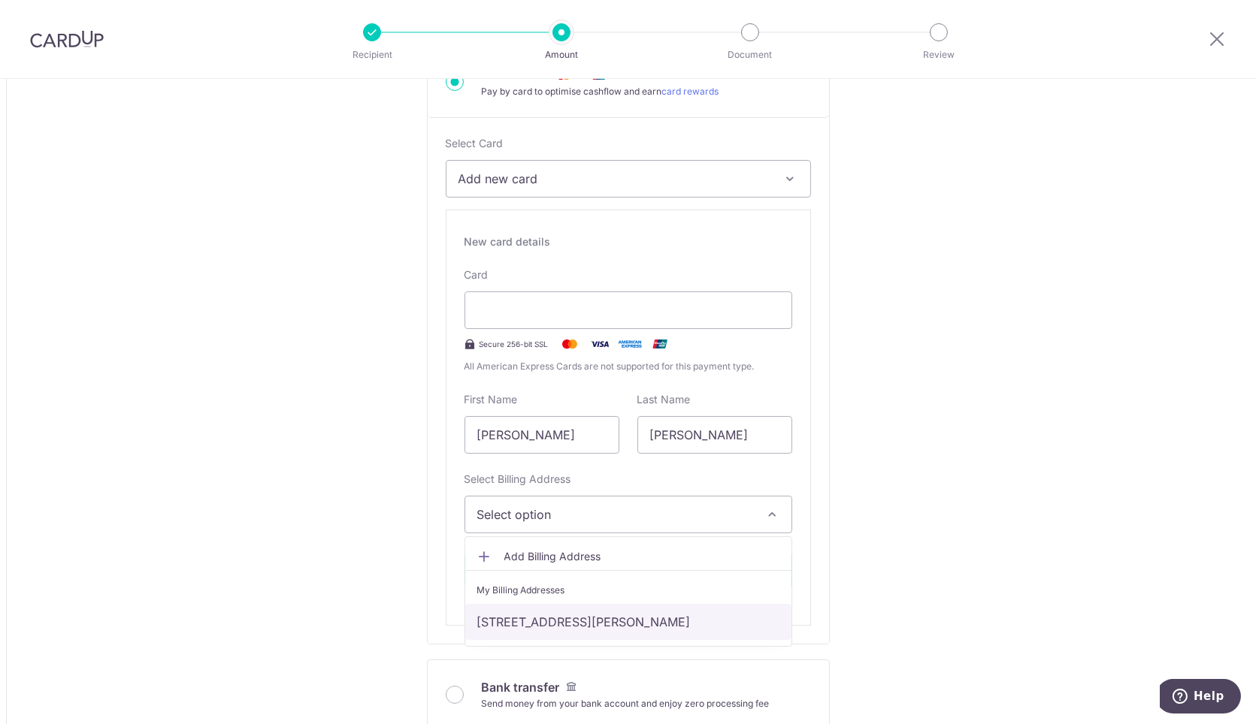
click at [645, 620] on link "[STREET_ADDRESS][PERSON_NAME]" at bounding box center [628, 622] width 326 height 36
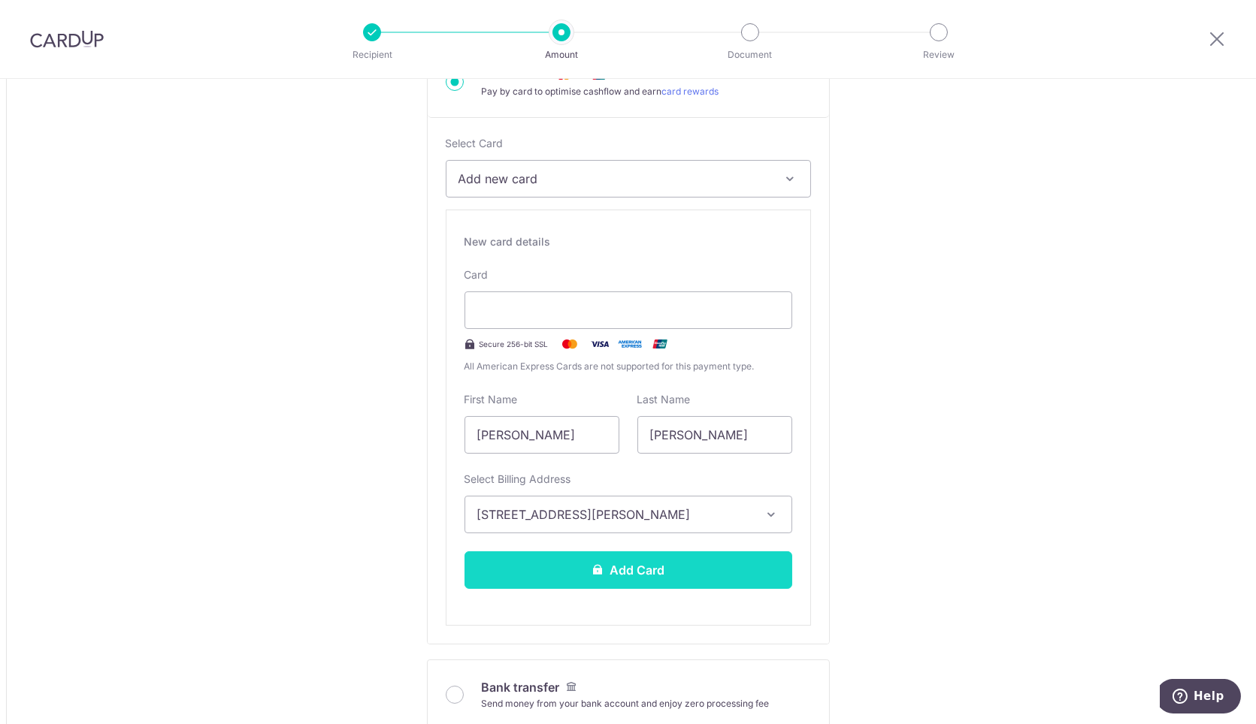
click at [648, 567] on button "Add Card" at bounding box center [628, 571] width 328 height 38
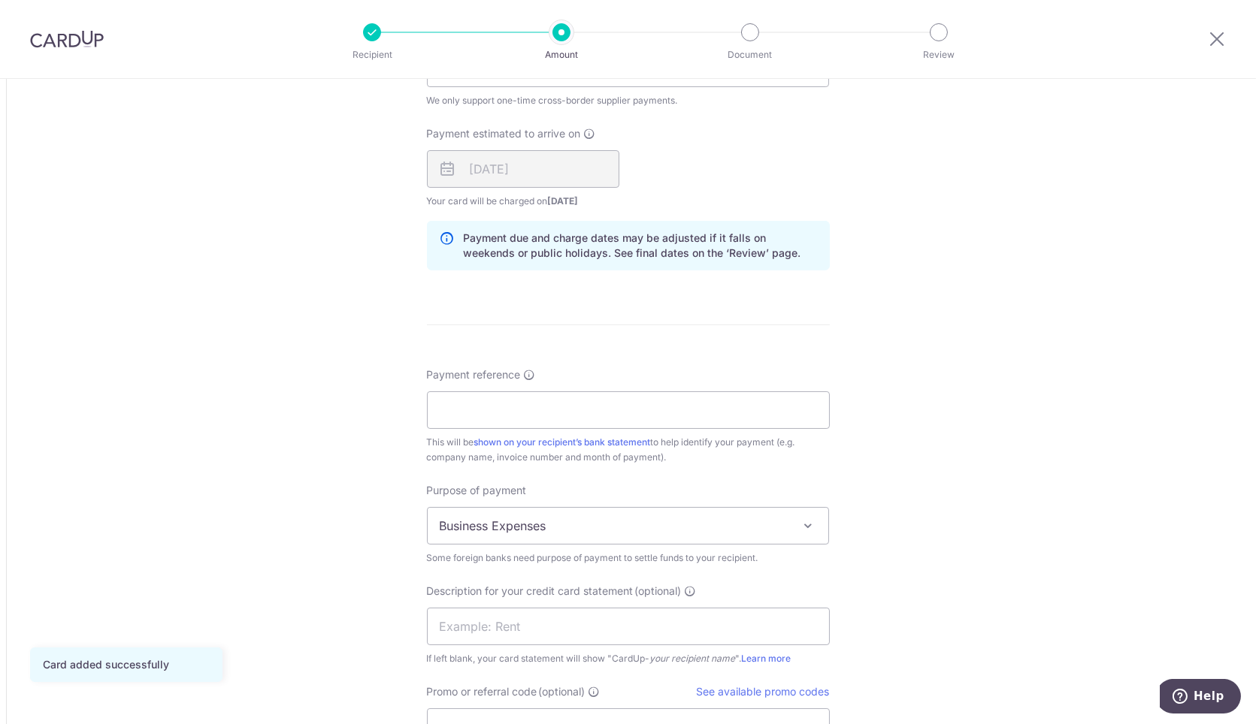
scroll to position [1085, 0]
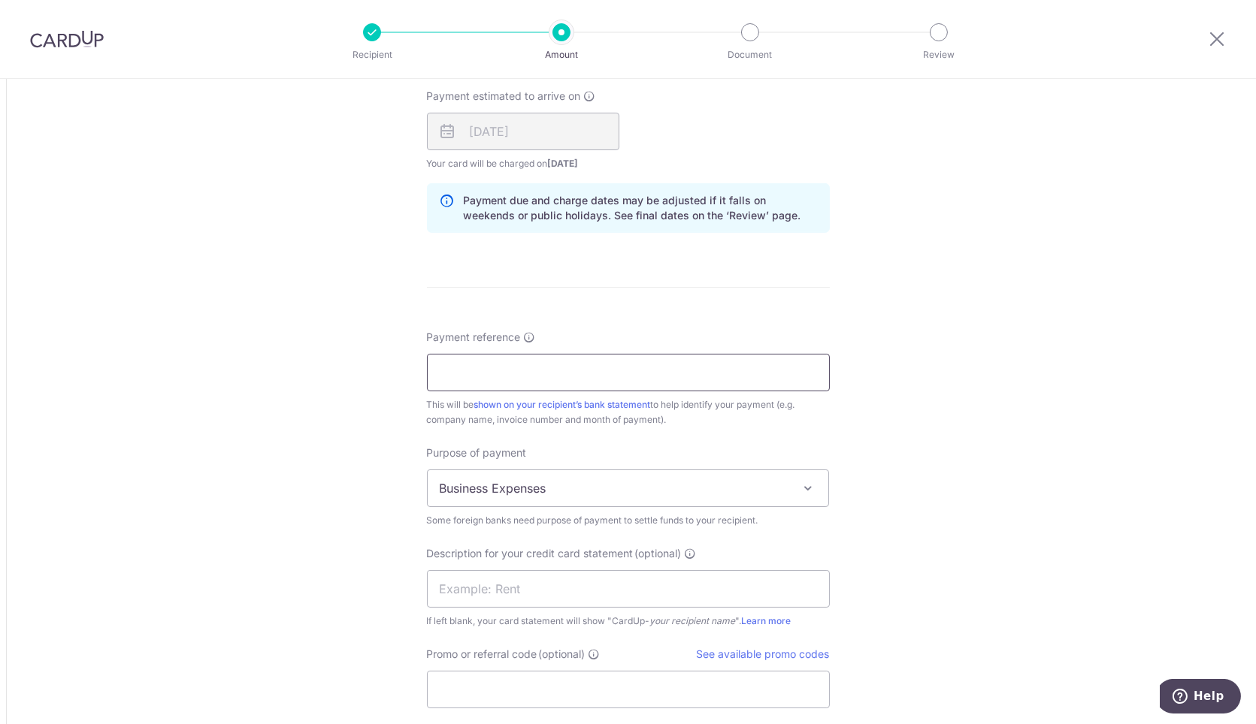
click at [605, 383] on input "Payment reference" at bounding box center [628, 373] width 403 height 38
paste input "SB250908"
type input "SB250908"
click at [567, 582] on input "text" at bounding box center [628, 589] width 403 height 38
paste input "SB250908"
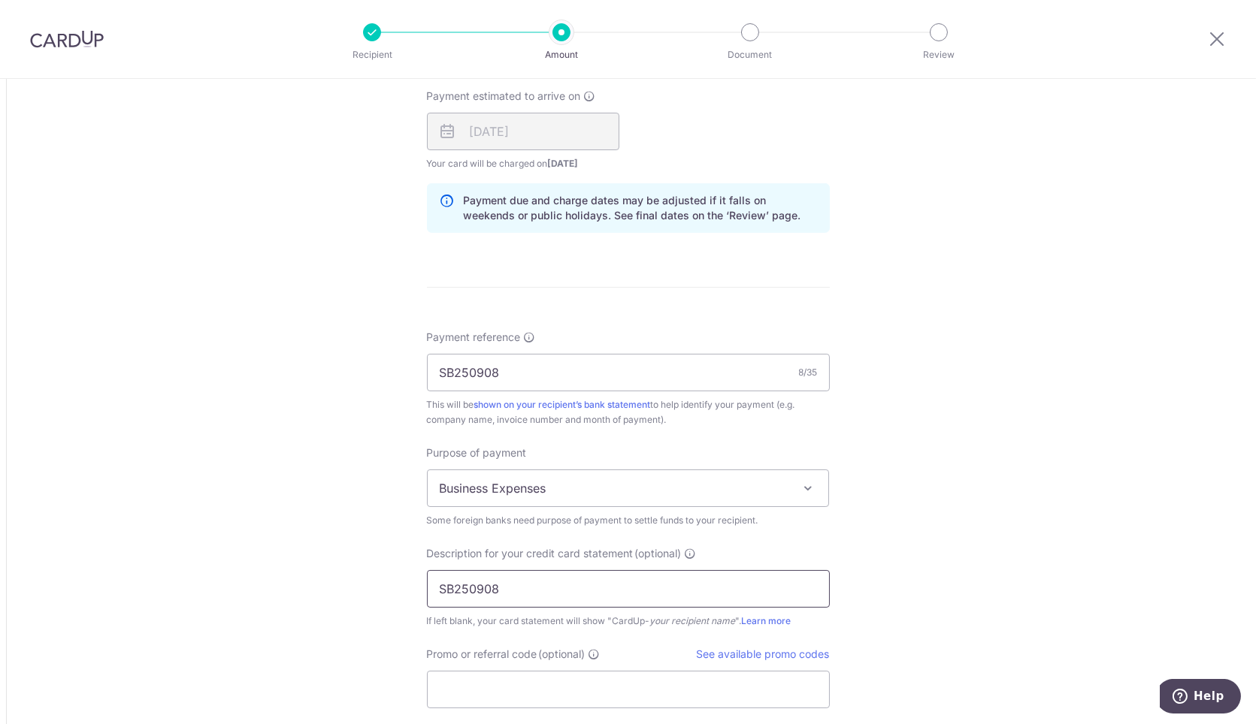
scroll to position [1335, 0]
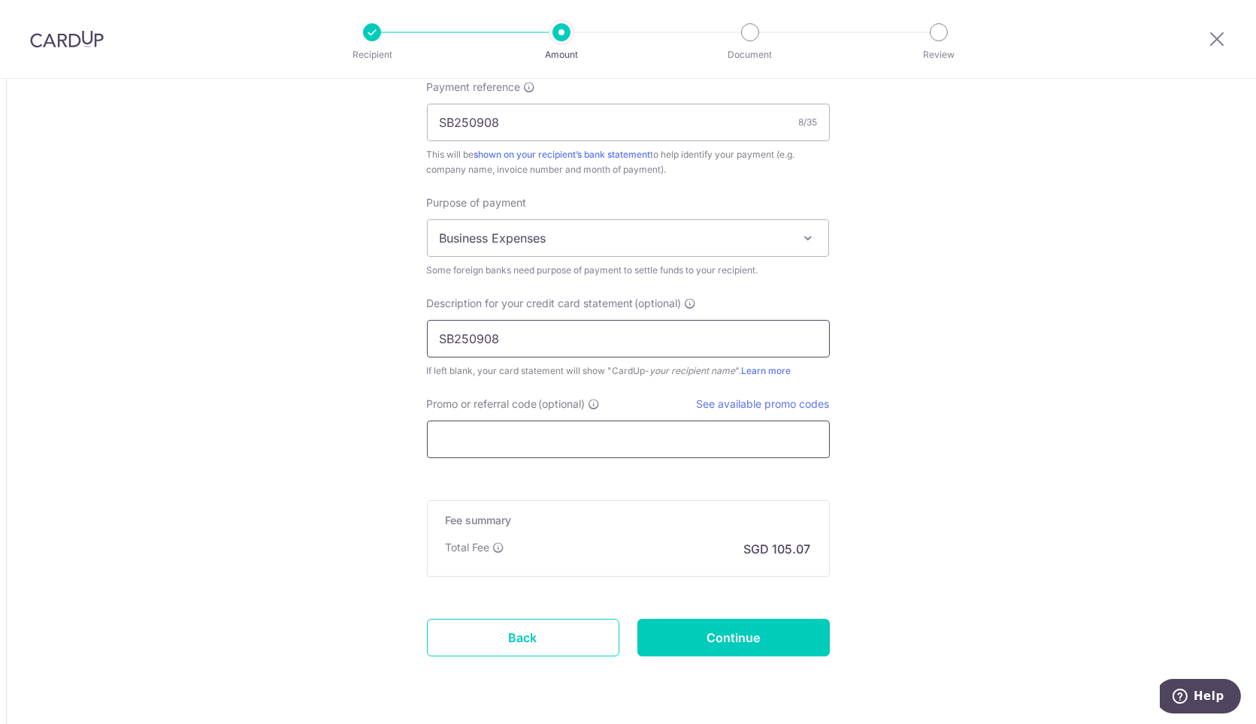
type input "SB250908"
click at [558, 437] on input "Promo or referral code (optional)" at bounding box center [628, 440] width 403 height 38
click at [769, 397] on link "See available promo codes" at bounding box center [763, 403] width 133 height 13
click at [718, 649] on input "Continue" at bounding box center [733, 638] width 192 height 38
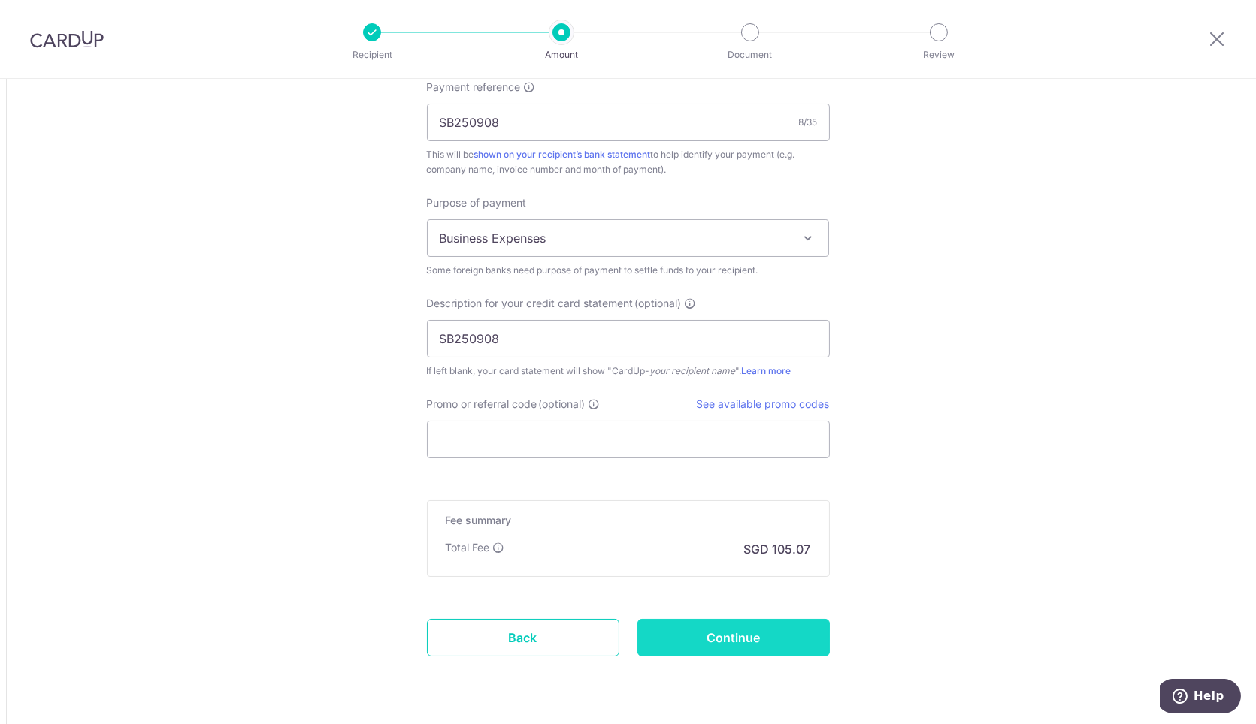
type input "Create Schedule"
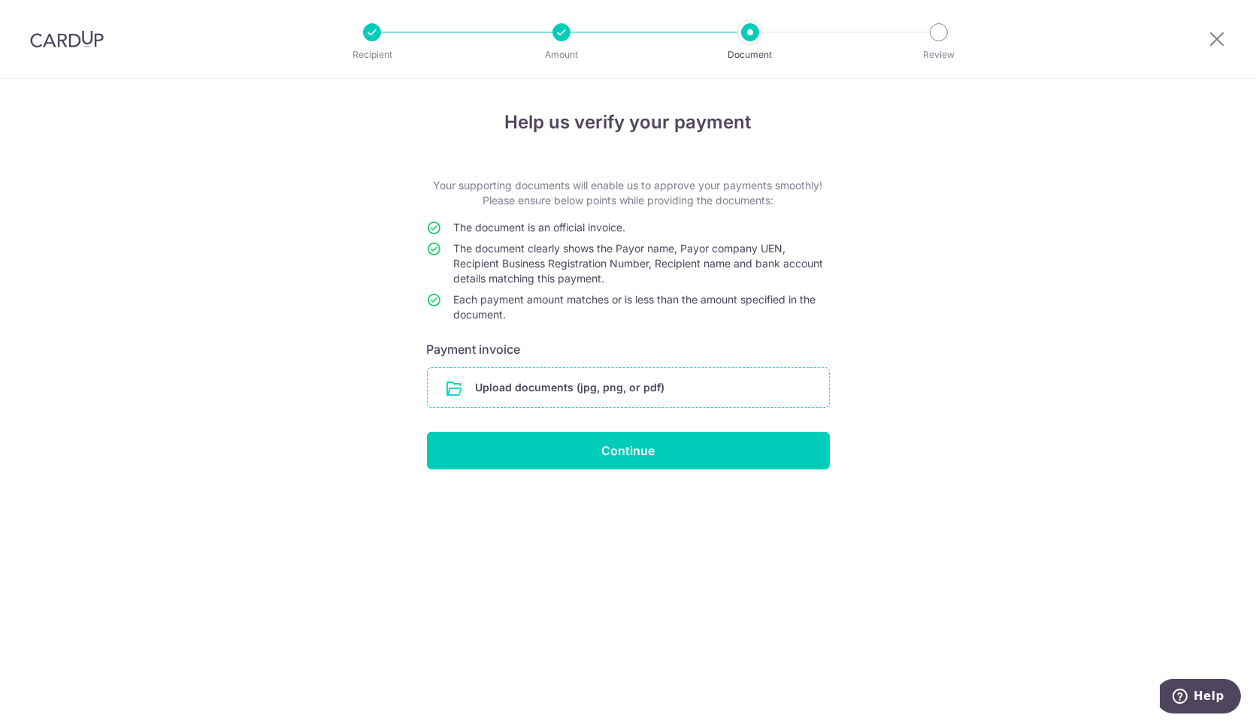
click at [650, 379] on input "file" at bounding box center [628, 387] width 401 height 39
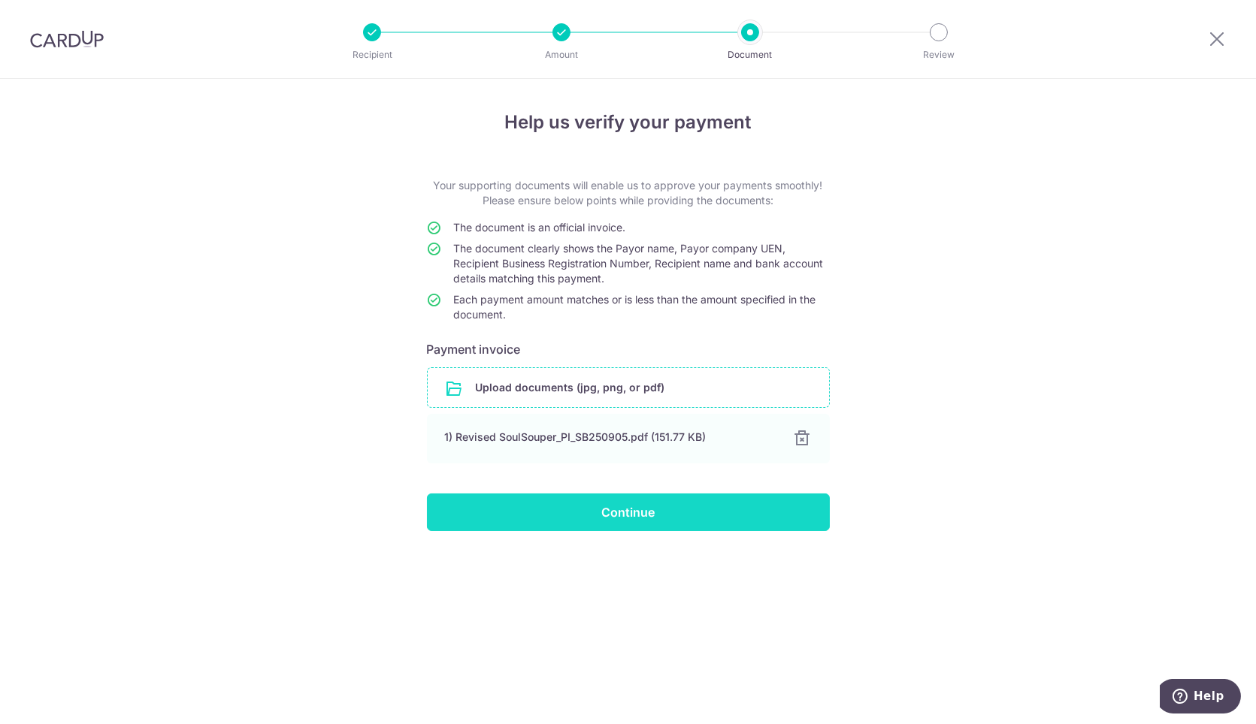
click at [693, 503] on input "Continue" at bounding box center [628, 513] width 403 height 38
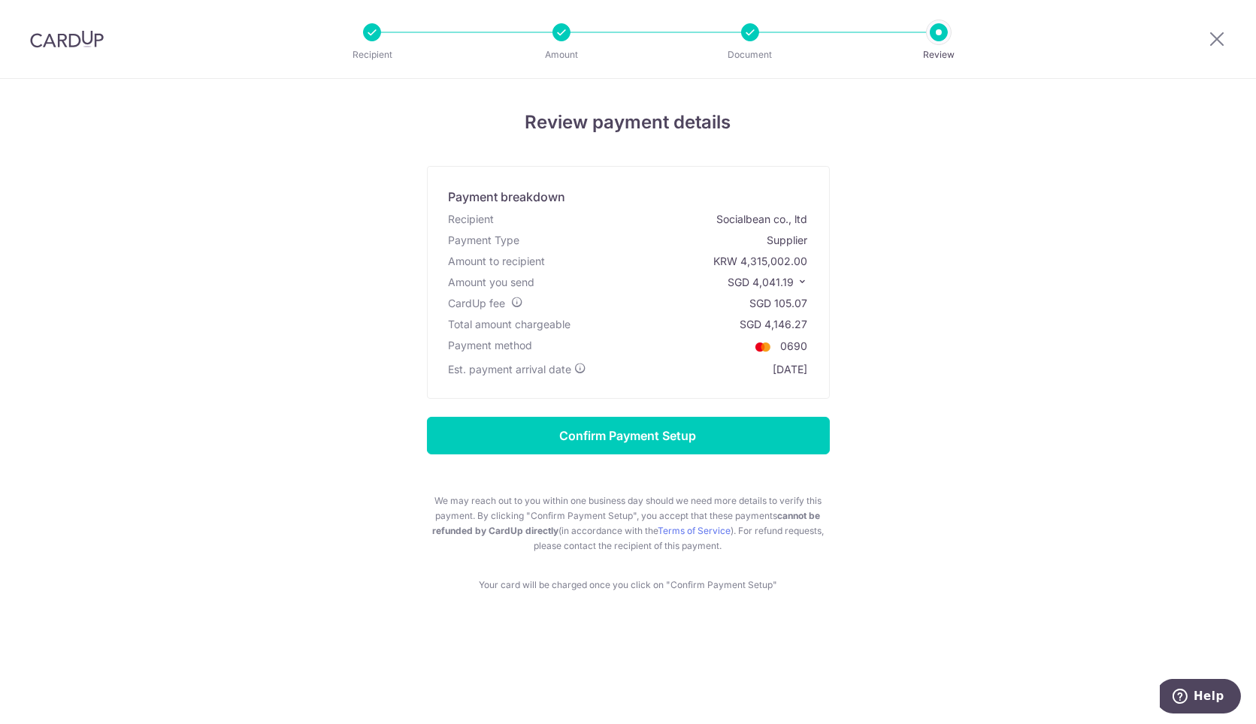
click at [771, 414] on div "Review payment details Payment breakdown Recipient Socialbean co., ltd Payment …" at bounding box center [628, 351] width 879 height 484
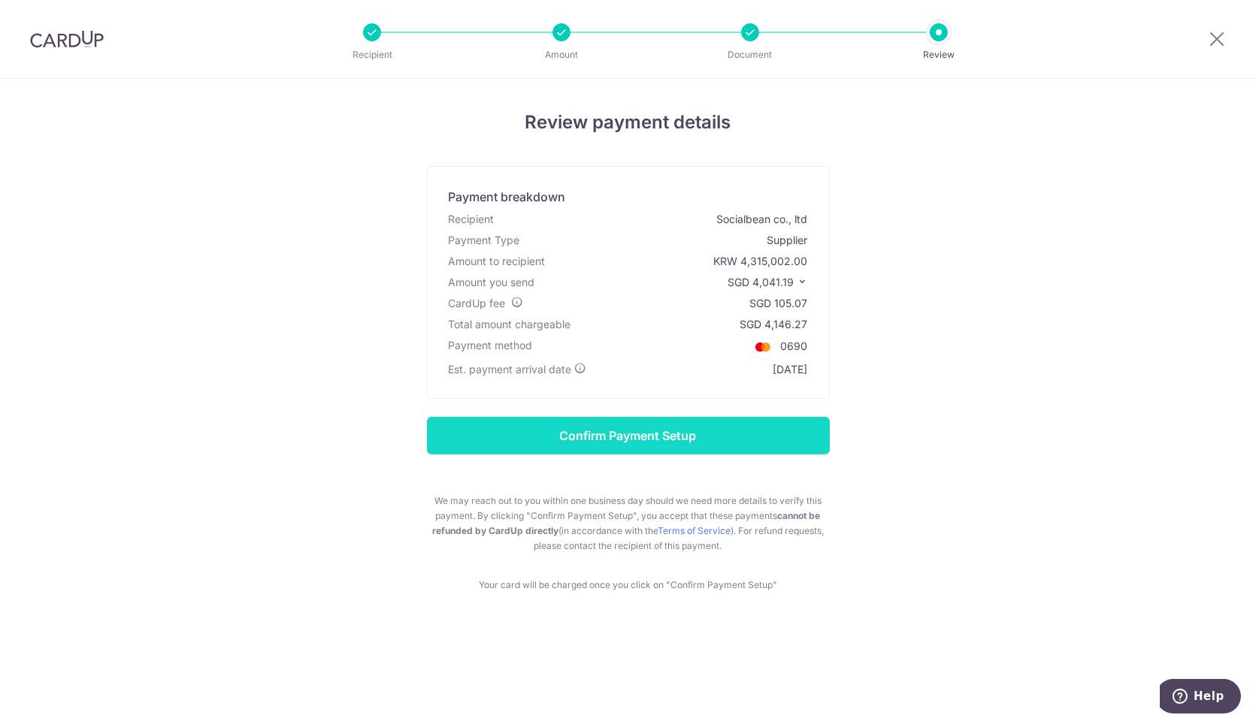
click at [770, 422] on input "Confirm Payment Setup" at bounding box center [628, 436] width 403 height 38
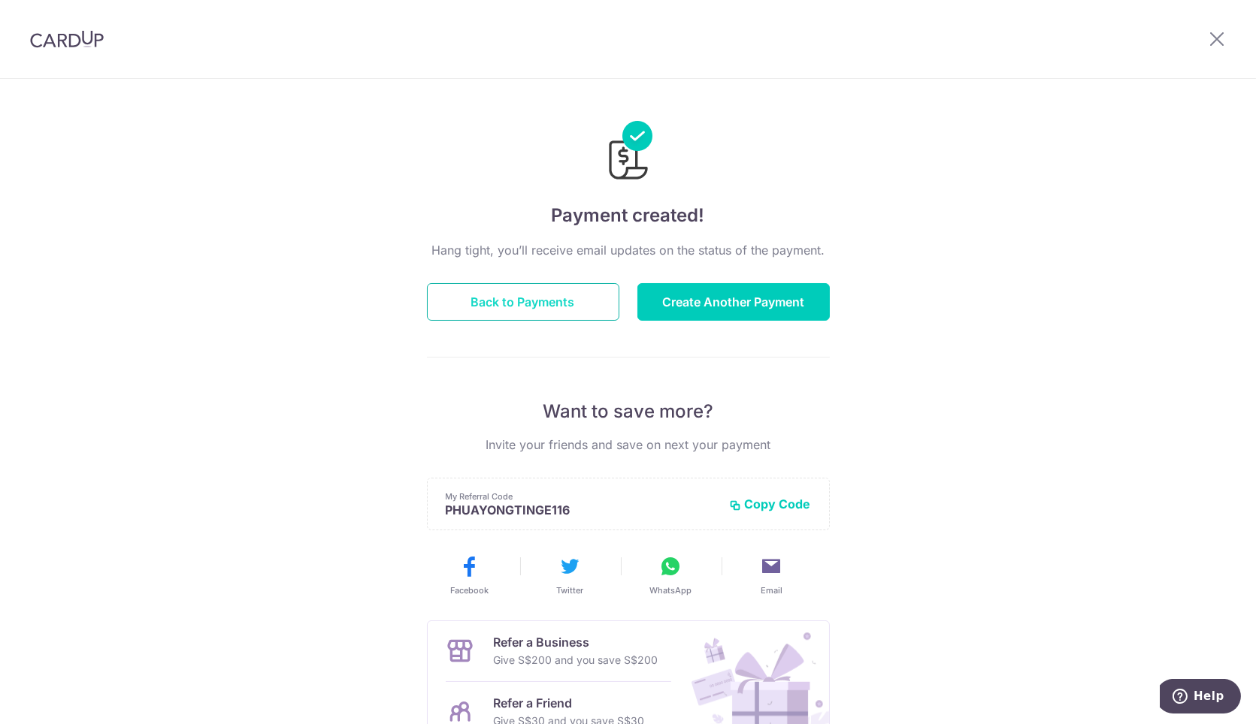
click at [577, 312] on button "Back to Payments" at bounding box center [523, 302] width 192 height 38
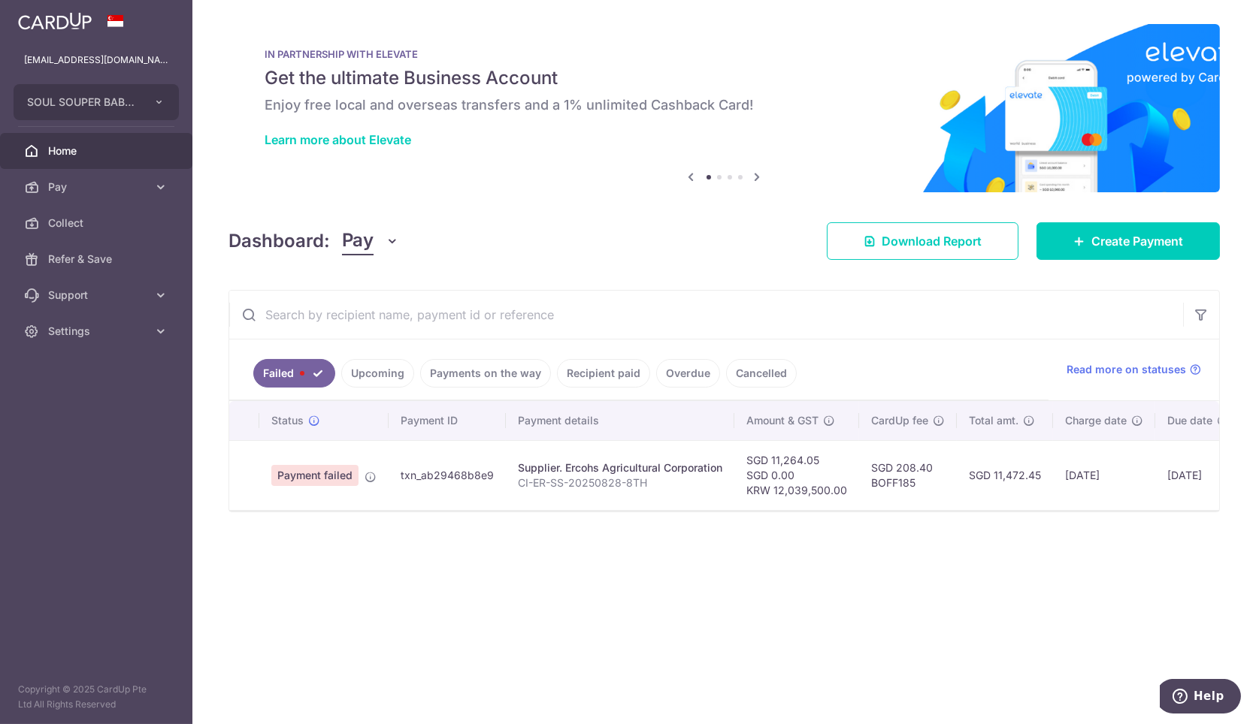
click at [383, 376] on link "Upcoming" at bounding box center [377, 373] width 73 height 29
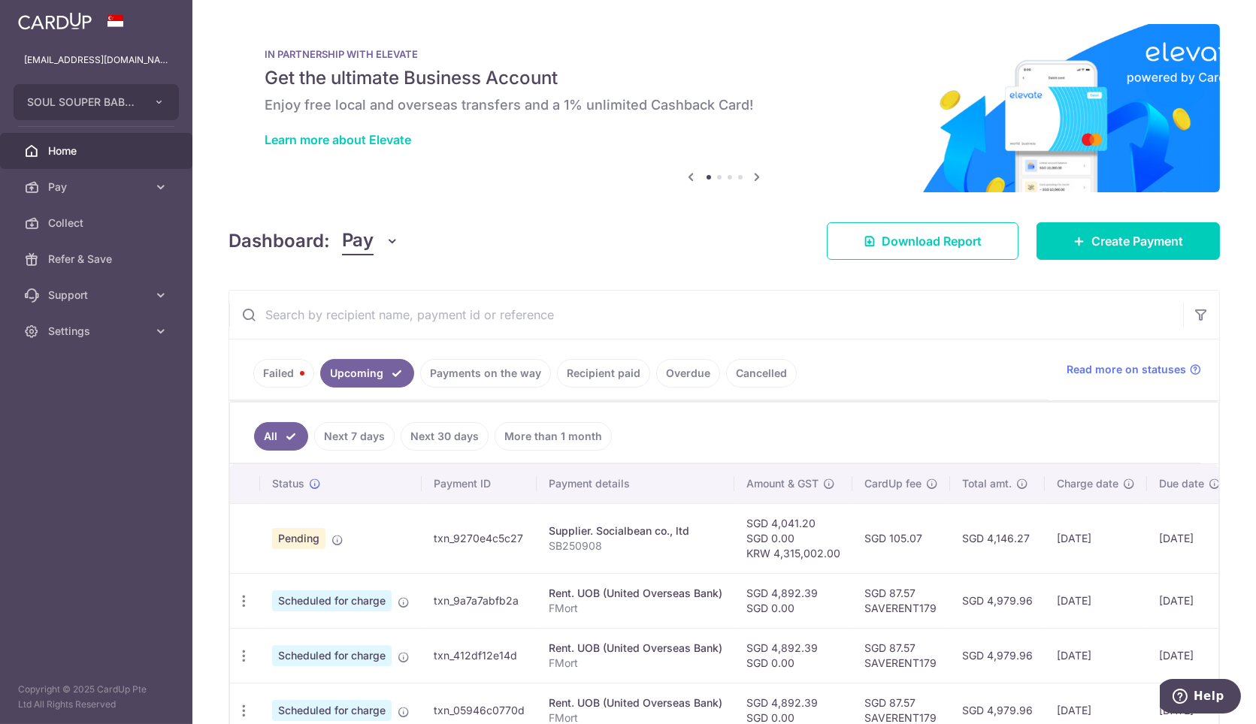
scroll to position [167, 0]
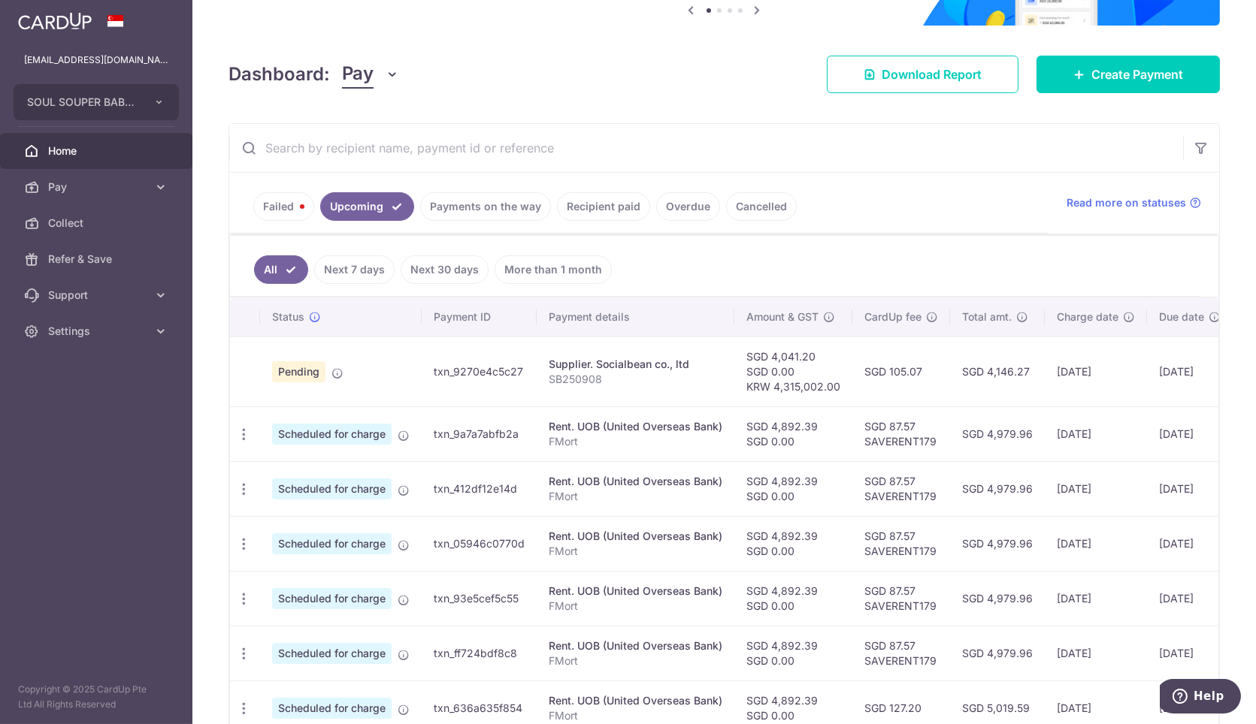
drag, startPoint x: 1051, startPoint y: 380, endPoint x: 1138, endPoint y: 381, distance: 87.2
click at [1138, 381] on td "[DATE]" at bounding box center [1095, 372] width 102 height 70
click at [854, 490] on td "SGD 87.57 SAVERENT179" at bounding box center [901, 488] width 98 height 55
